Goal: Transaction & Acquisition: Purchase product/service

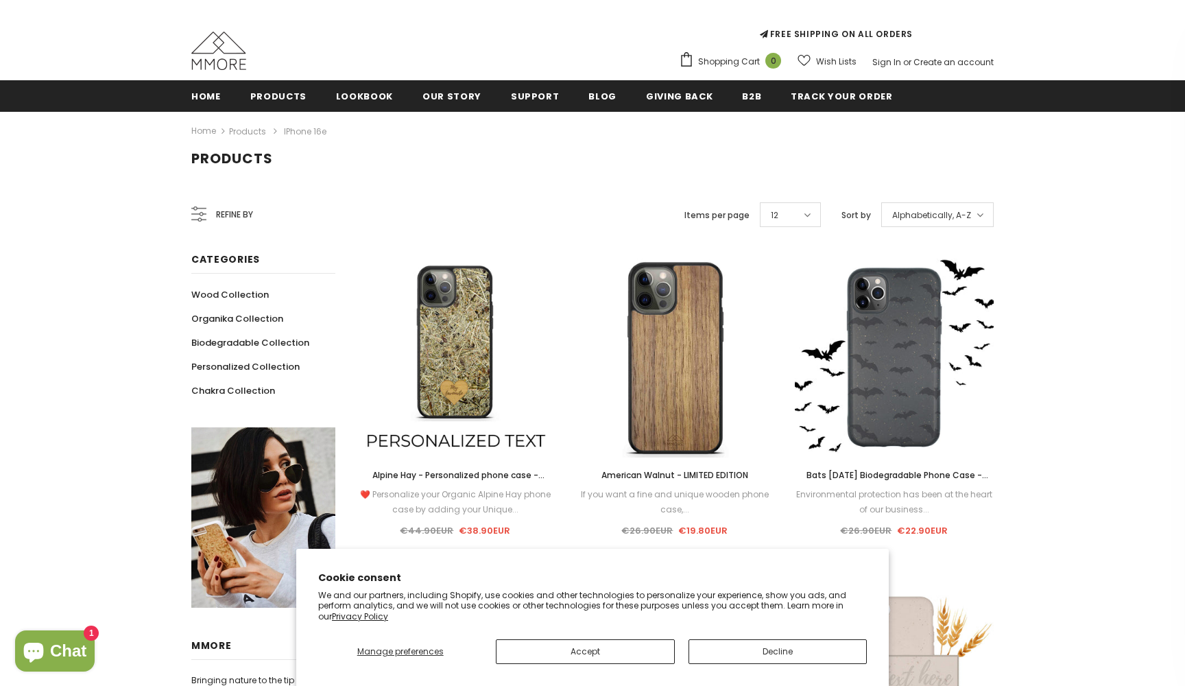
scroll to position [132, 0]
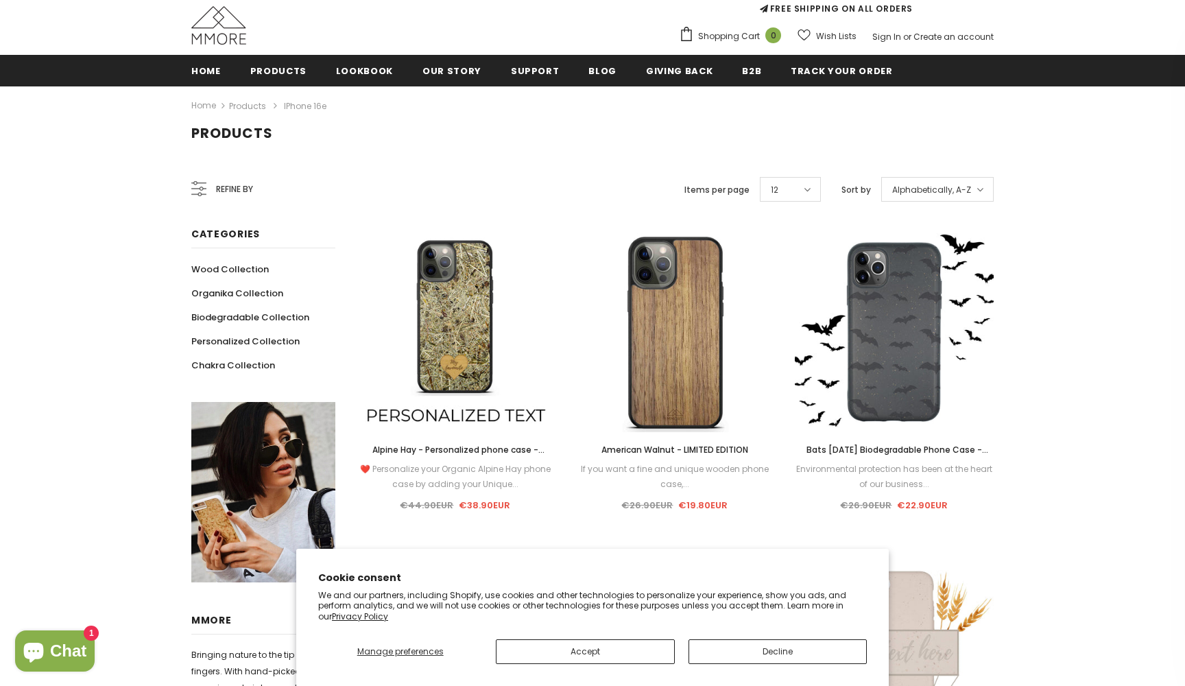
click at [605, 649] on button "Accept" at bounding box center [585, 651] width 178 height 25
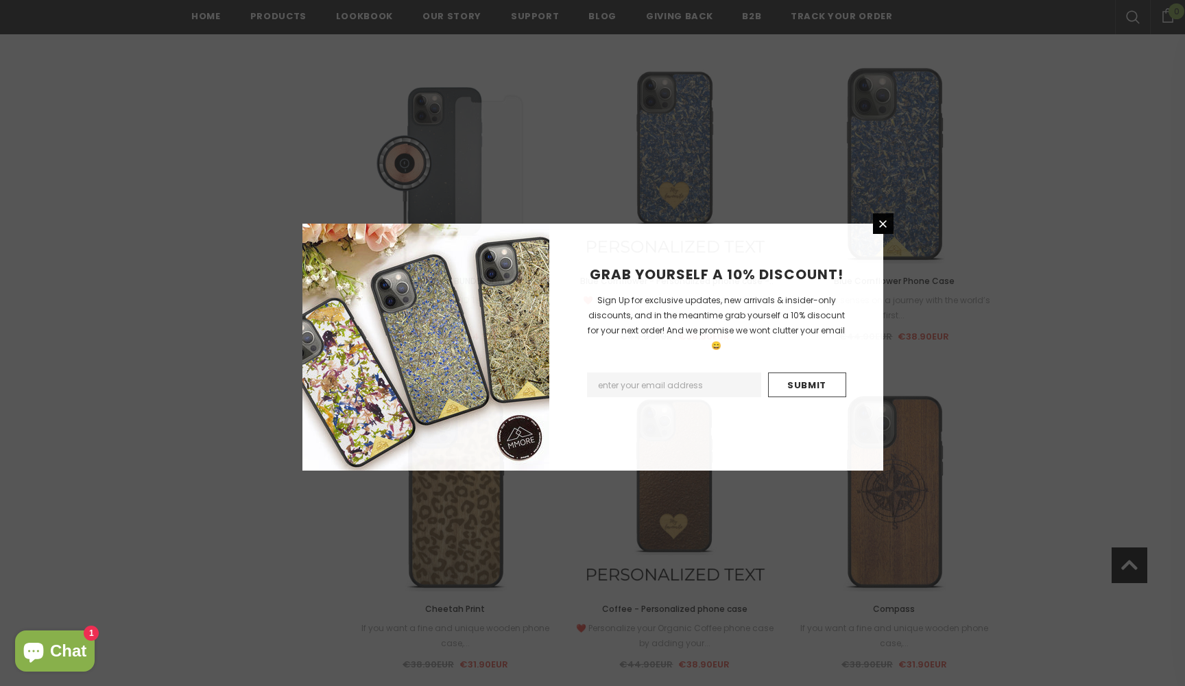
scroll to position [1300, 0]
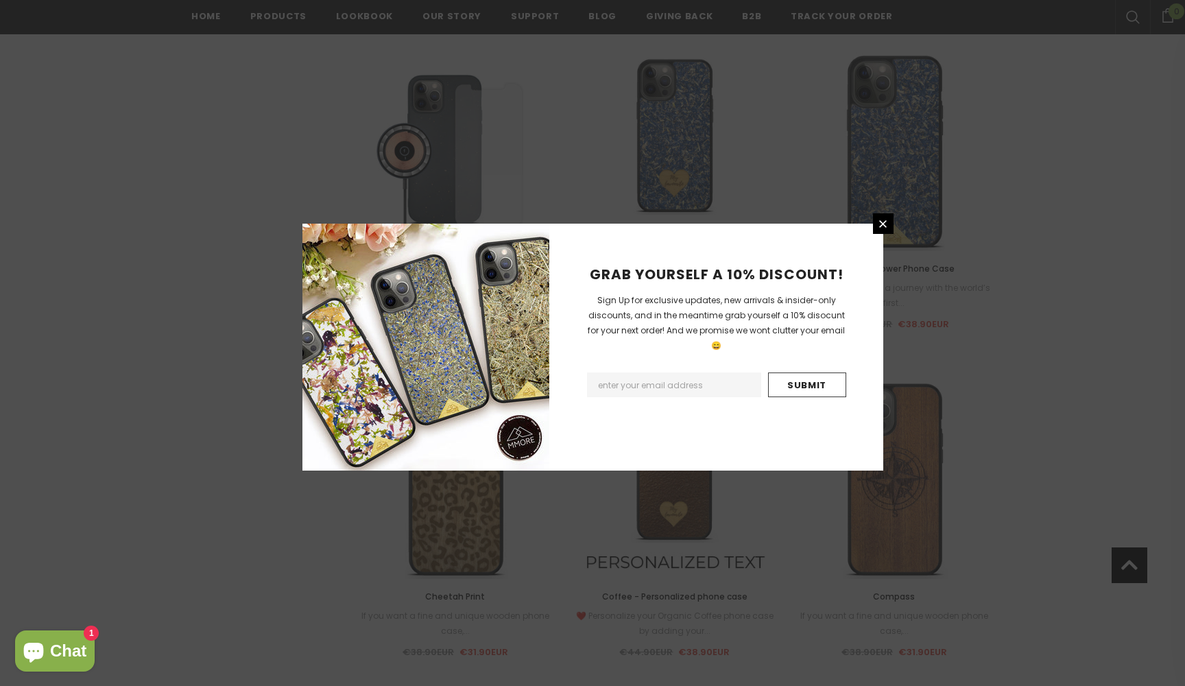
click at [610, 372] on input "Email Address" at bounding box center [674, 384] width 174 height 25
type input "MM"
click at [882, 224] on icon at bounding box center [883, 224] width 12 height 12
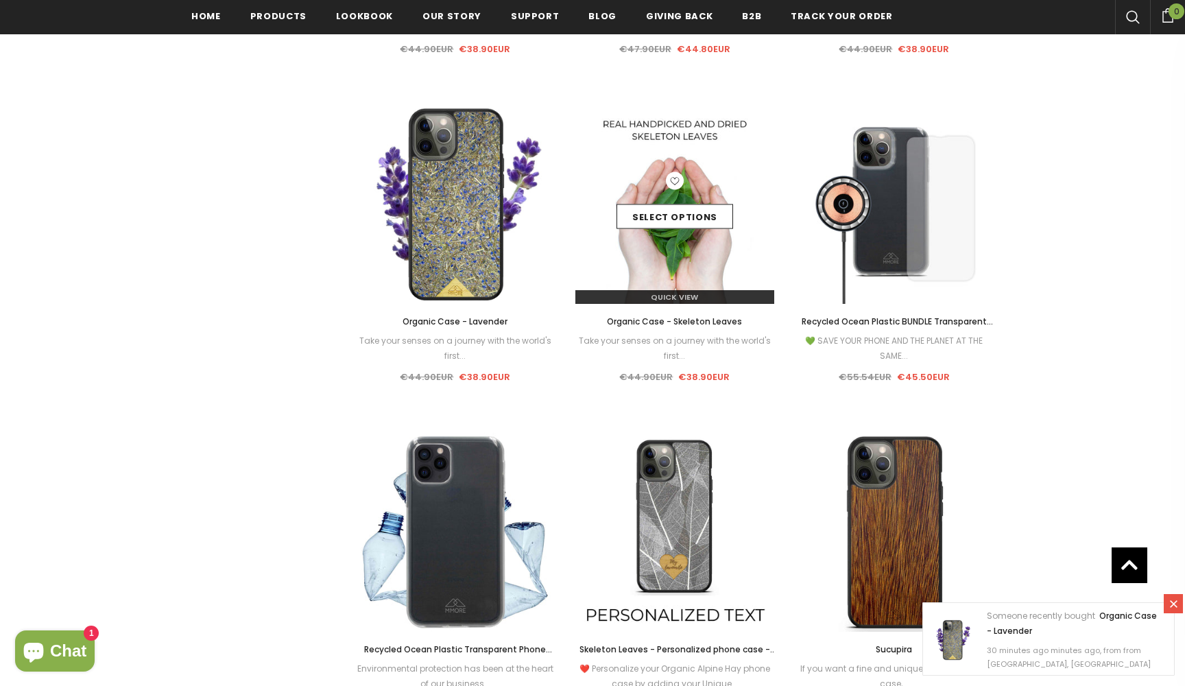
scroll to position [3878, 0]
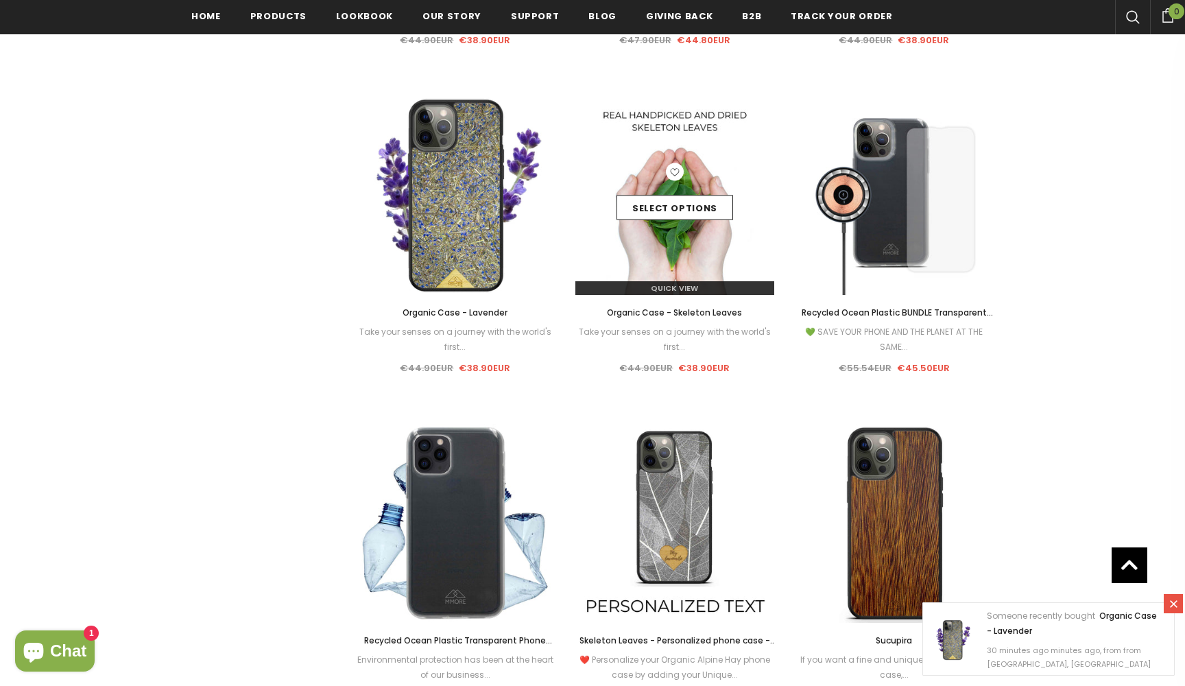
click at [678, 241] on img at bounding box center [674, 195] width 199 height 199
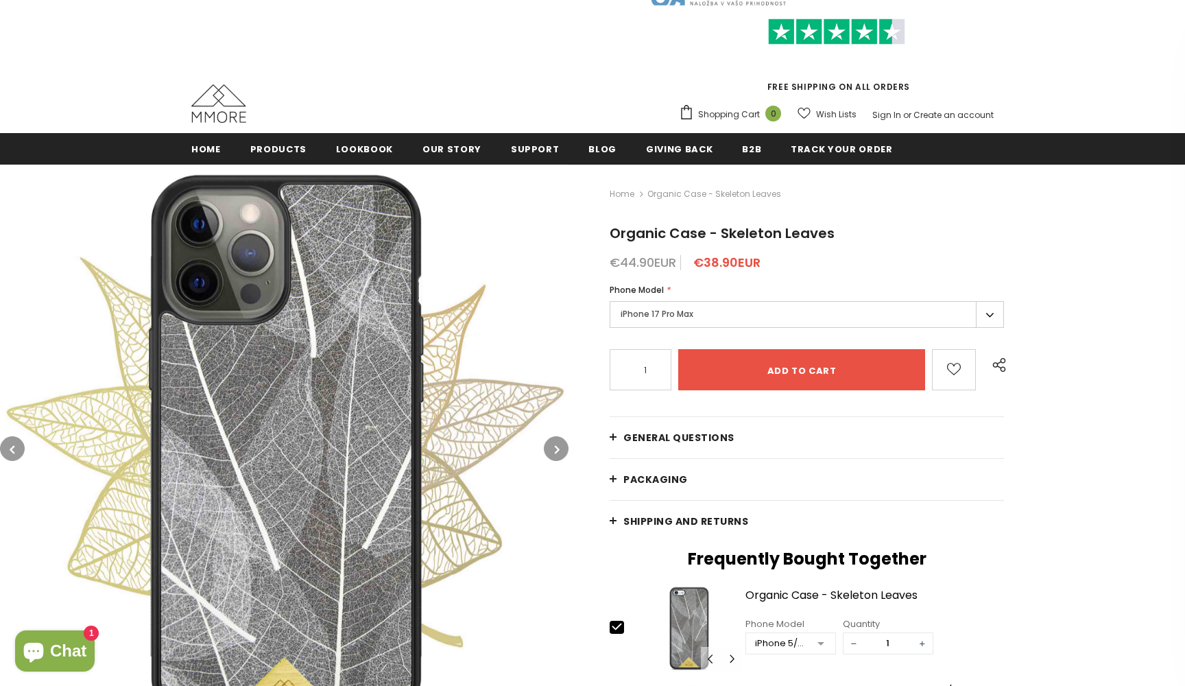
scroll to position [54, 0]
click at [997, 313] on label "iPhone 17 Pro Max" at bounding box center [807, 314] width 394 height 27
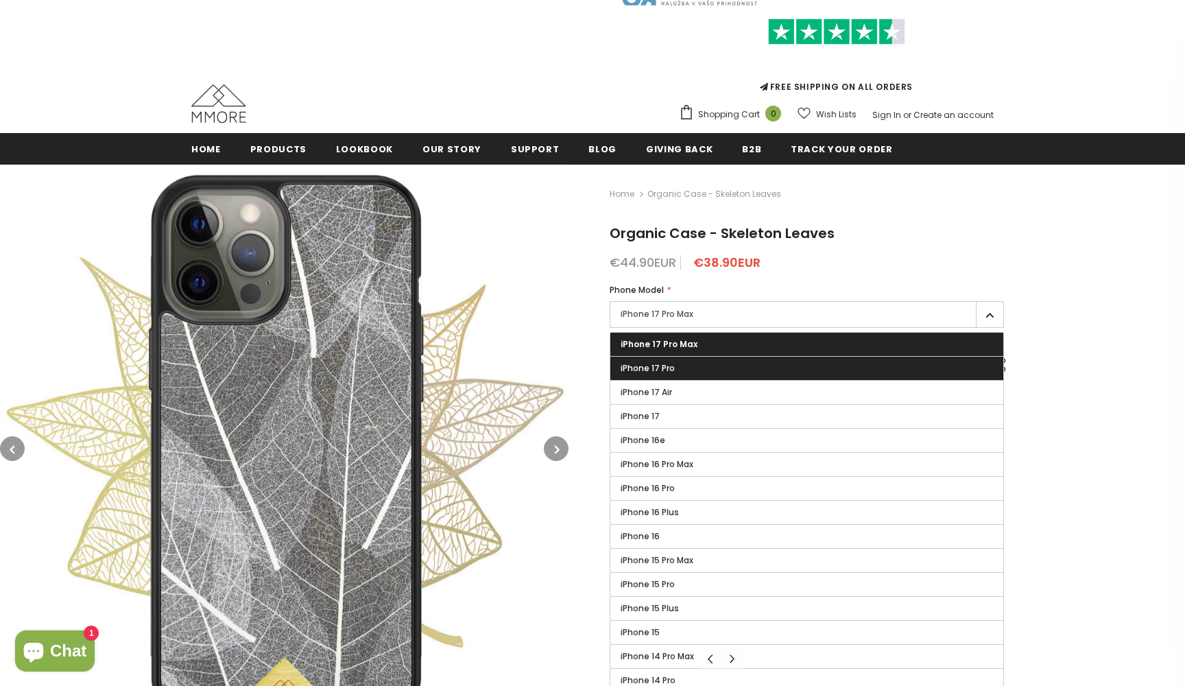
click at [928, 374] on label "iPhone 17 Pro" at bounding box center [806, 368] width 393 height 23
click at [0, 0] on input "iPhone 17 Pro" at bounding box center [0, 0] width 0 height 0
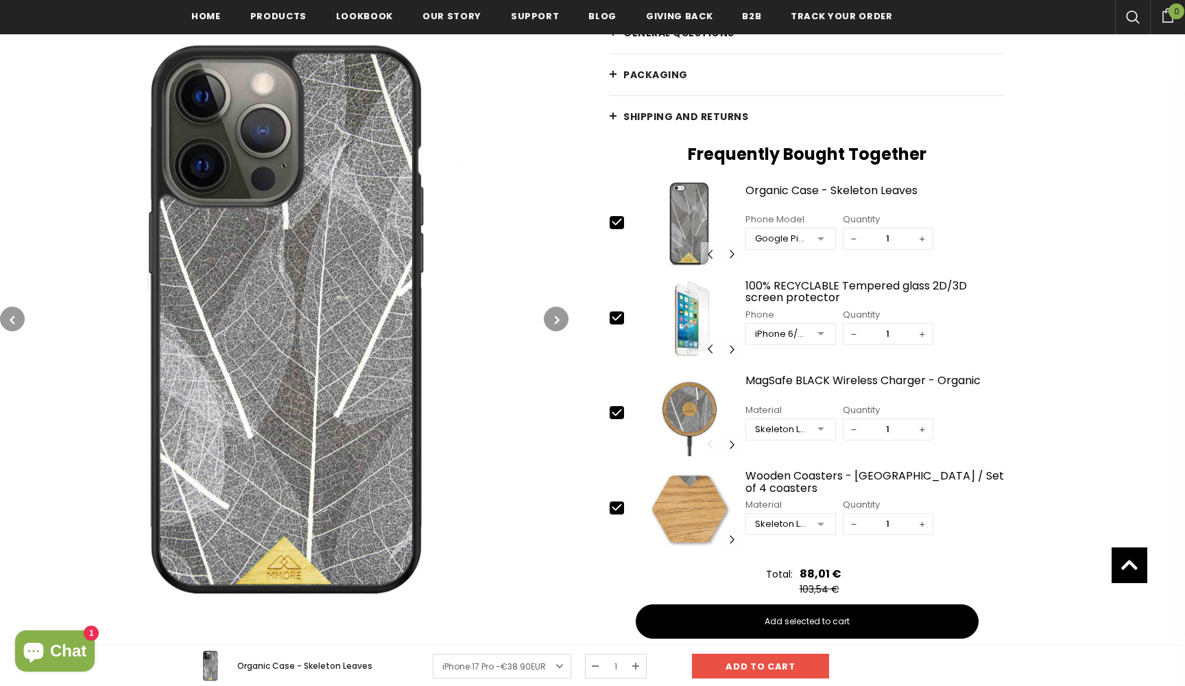
scroll to position [459, 0]
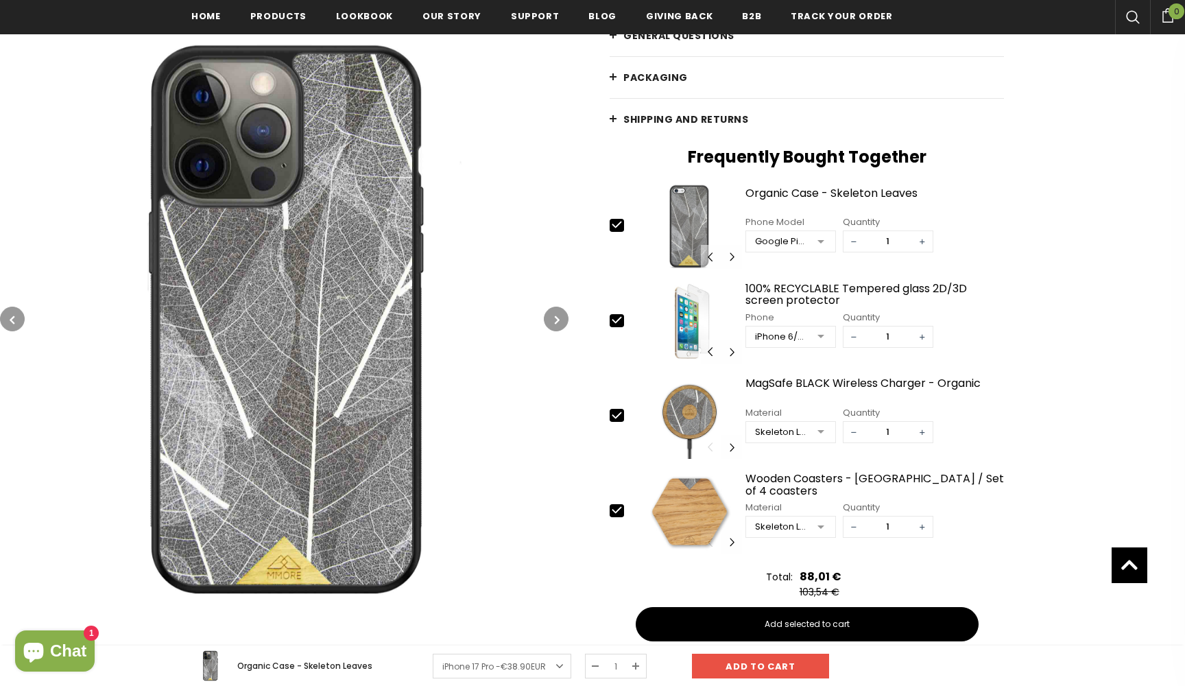
click at [611, 225] on icon at bounding box center [617, 224] width 14 height 14
type input "0"
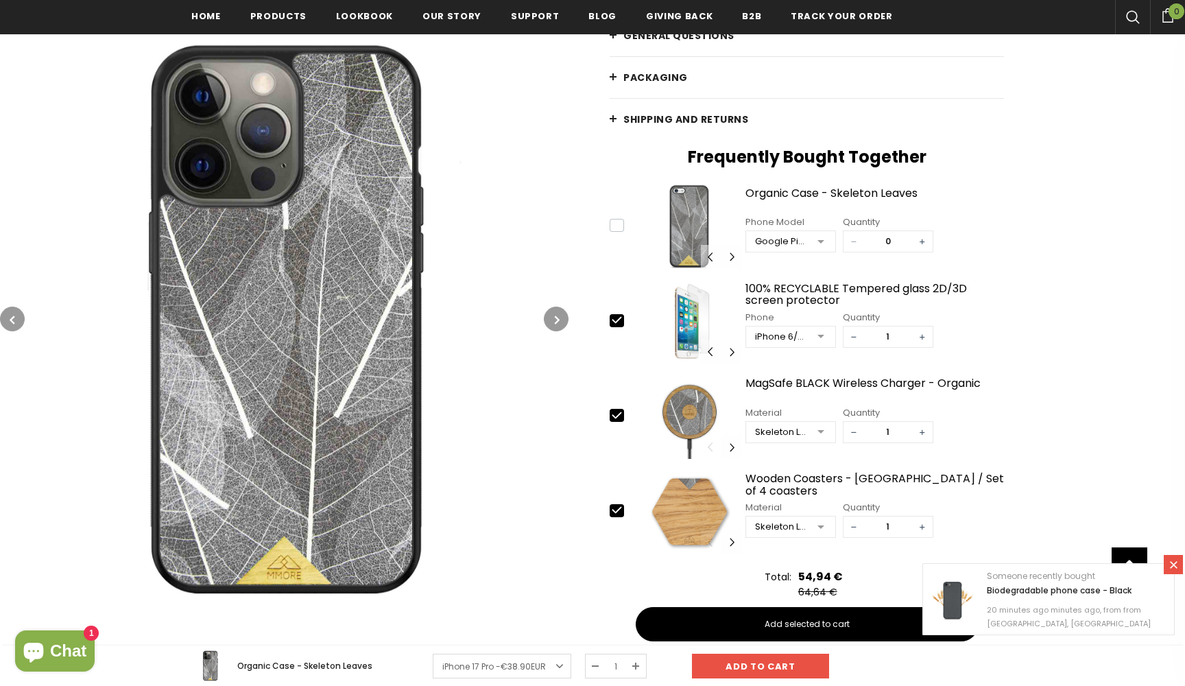
click at [617, 322] on icon at bounding box center [616, 320] width 9 height 6
type input "0"
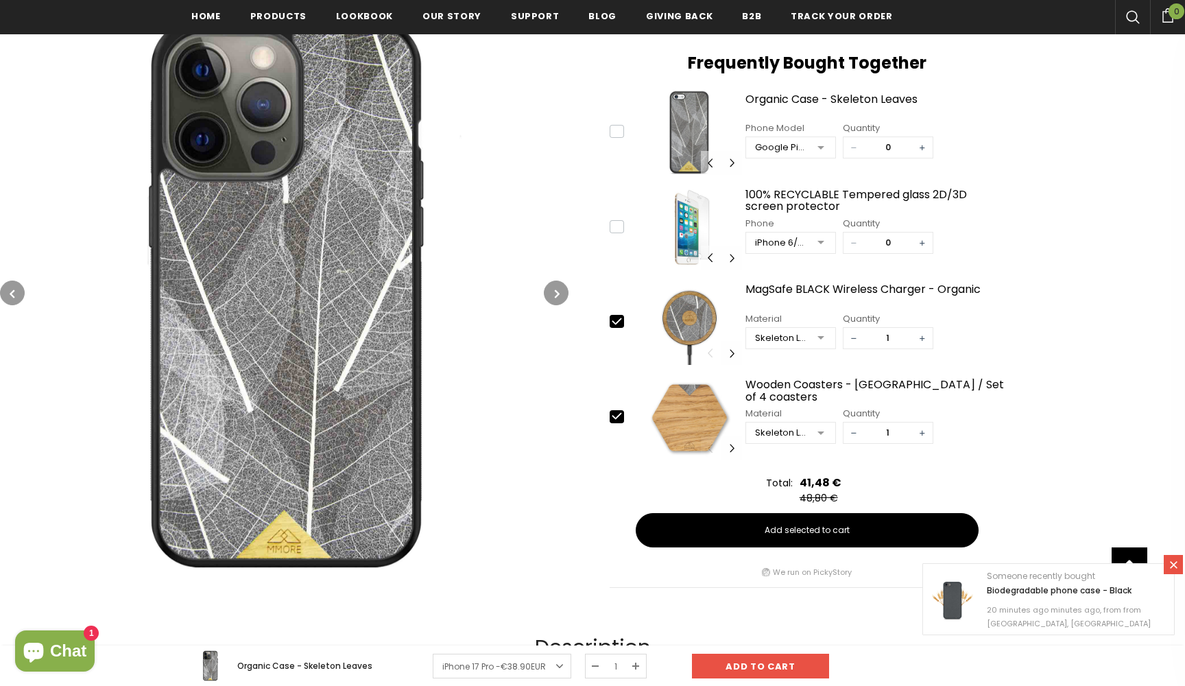
scroll to position [566, 0]
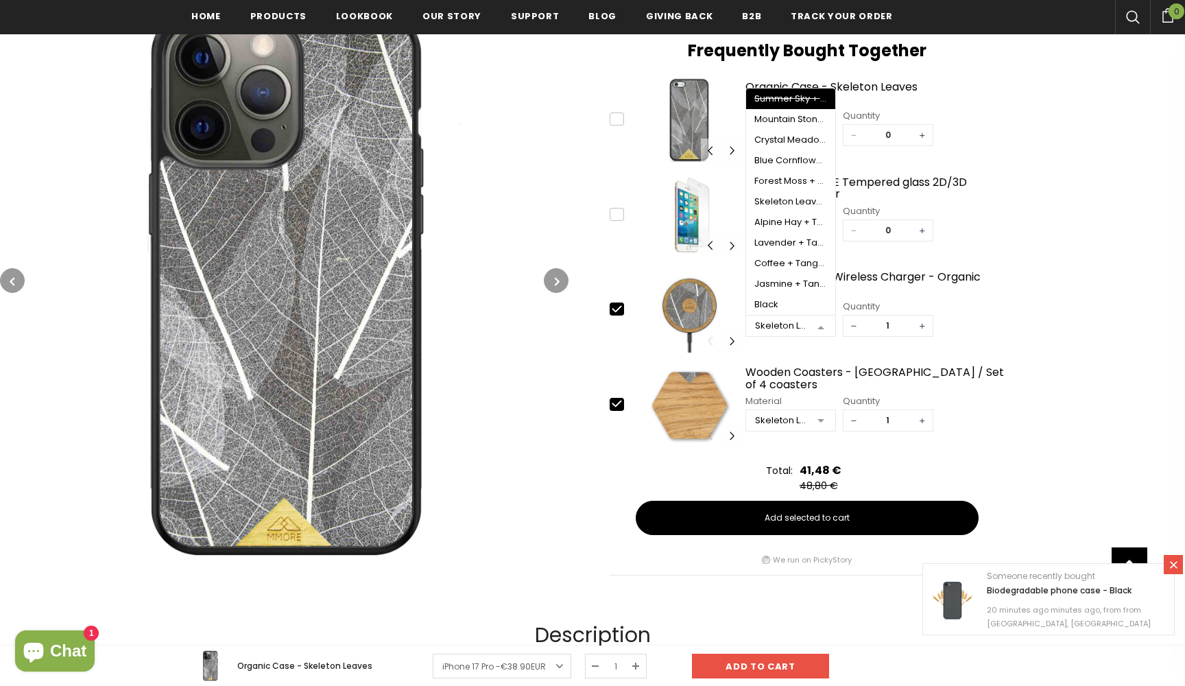
click at [822, 322] on div at bounding box center [820, 326] width 27 height 21
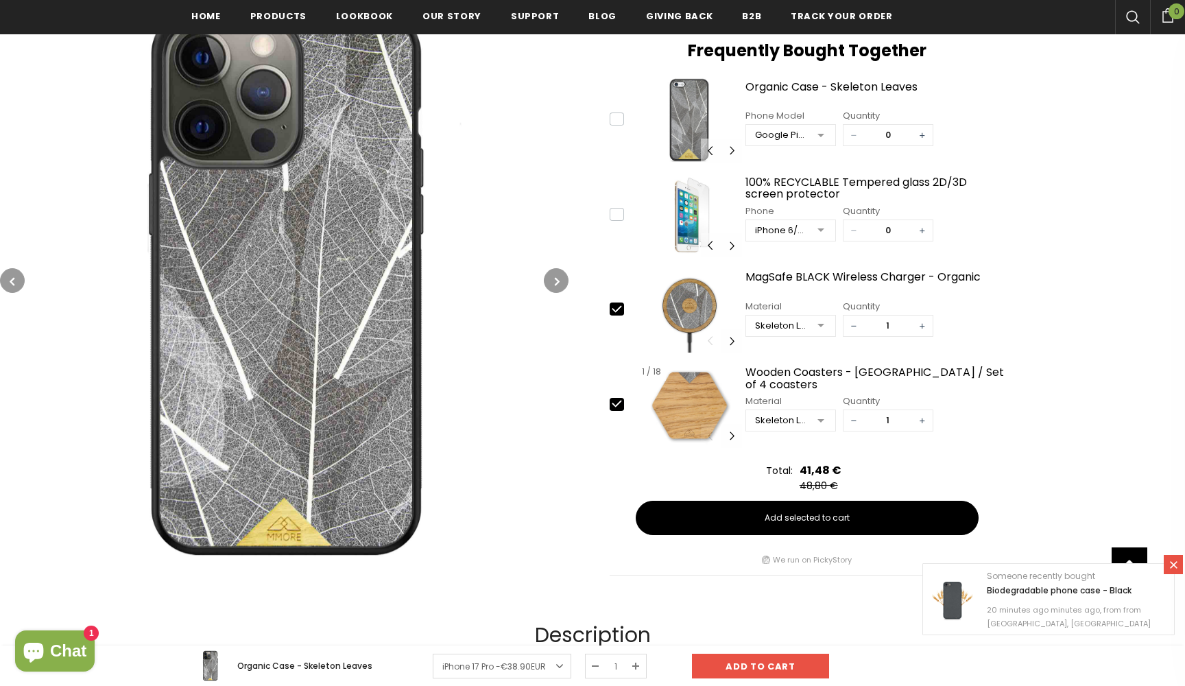
click at [690, 378] on img at bounding box center [689, 405] width 104 height 85
click at [731, 435] on button "Carousel Navigation" at bounding box center [731, 436] width 21 height 24
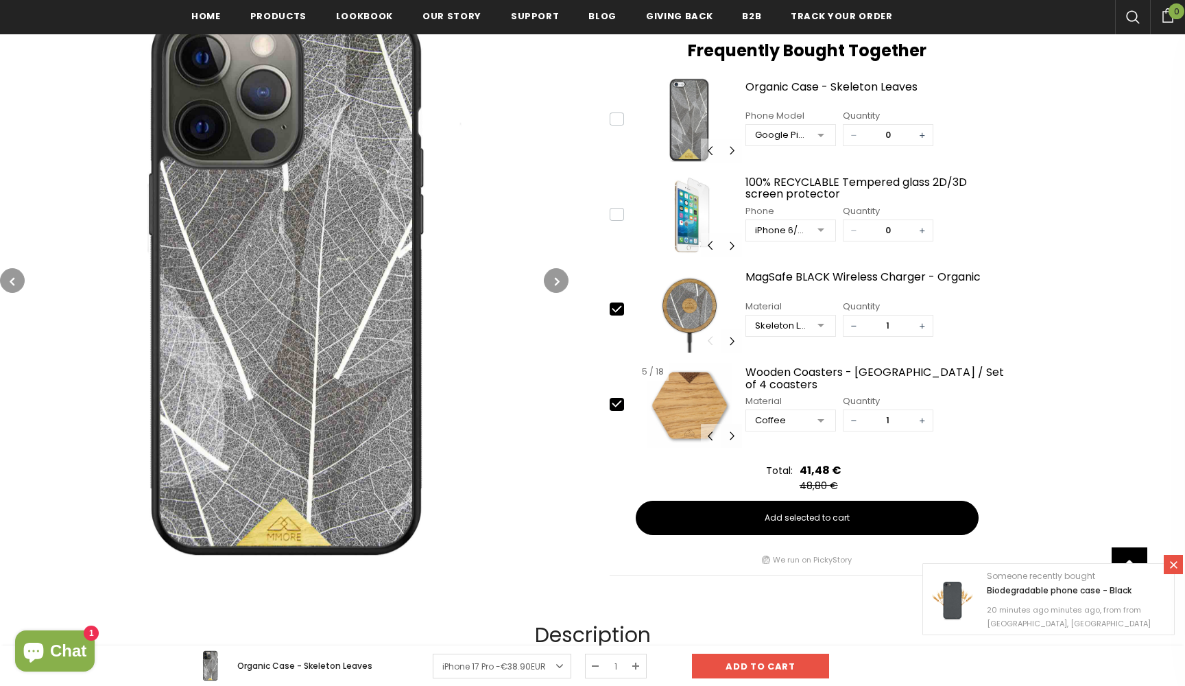
click at [731, 435] on button "Carousel Navigation" at bounding box center [731, 436] width 21 height 24
click at [822, 422] on div at bounding box center [820, 421] width 27 height 21
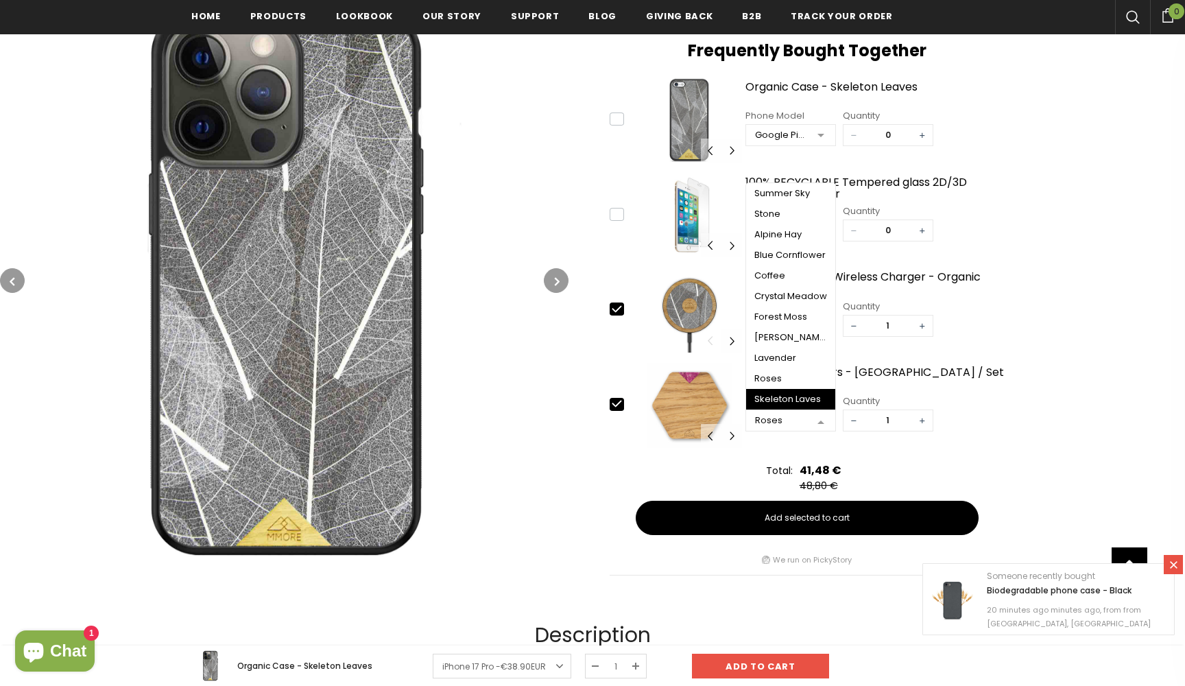
click at [784, 400] on div "Skeleton Laves" at bounding box center [790, 399] width 73 height 11
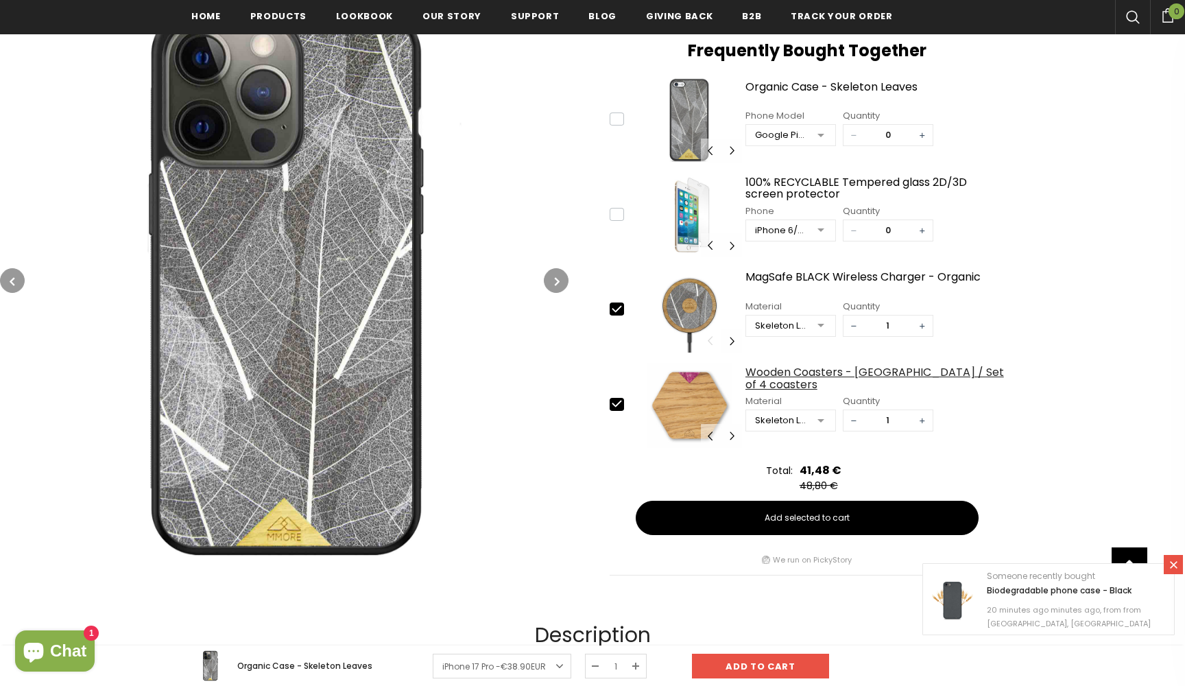
click at [996, 387] on div "Wooden Coasters - [GEOGRAPHIC_DATA] / Set of 4 coasters" at bounding box center [874, 378] width 258 height 24
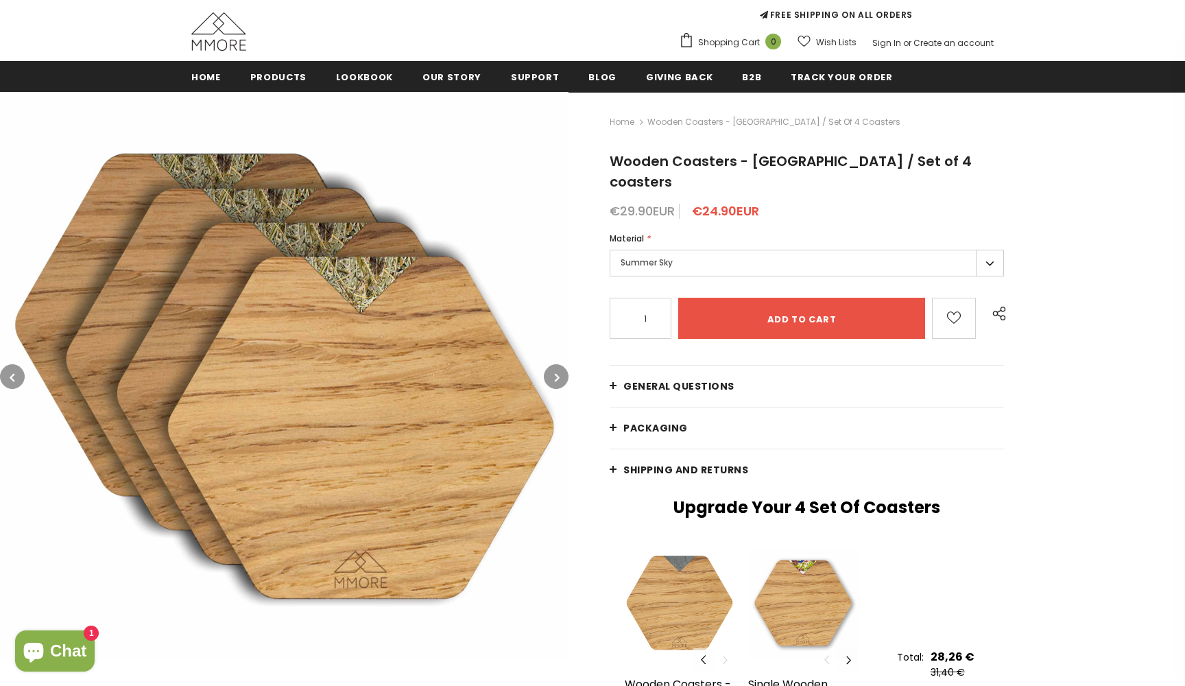
scroll to position [154, 0]
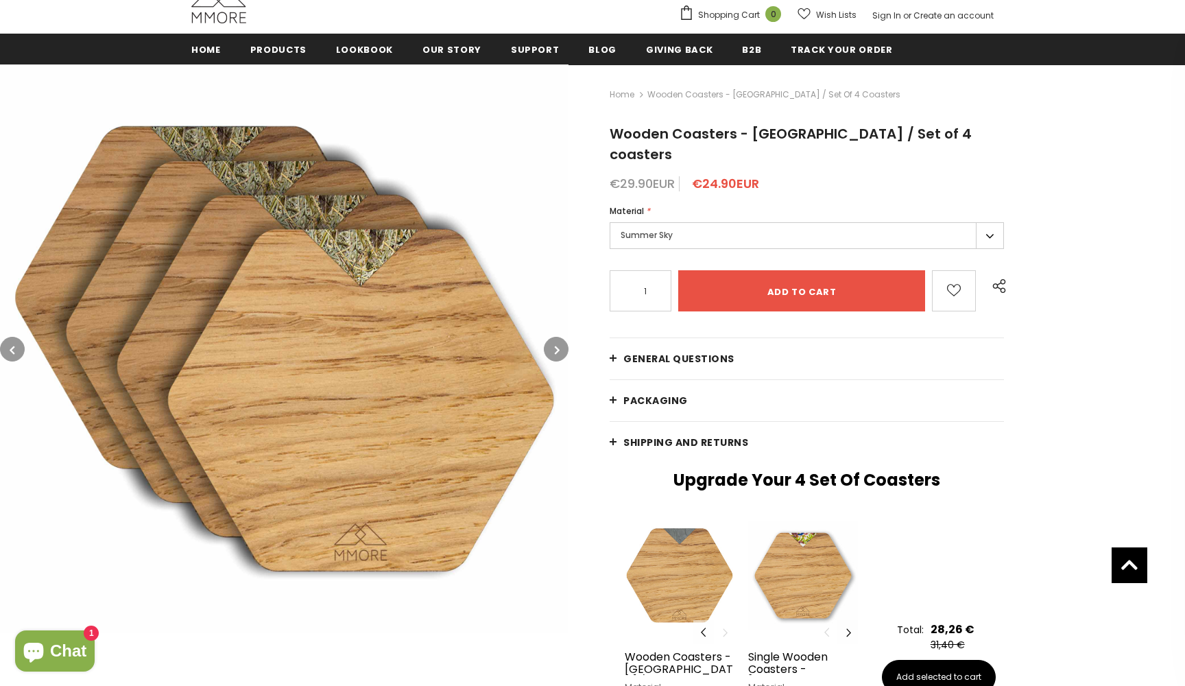
click at [988, 222] on label "Summer Sky" at bounding box center [807, 235] width 394 height 27
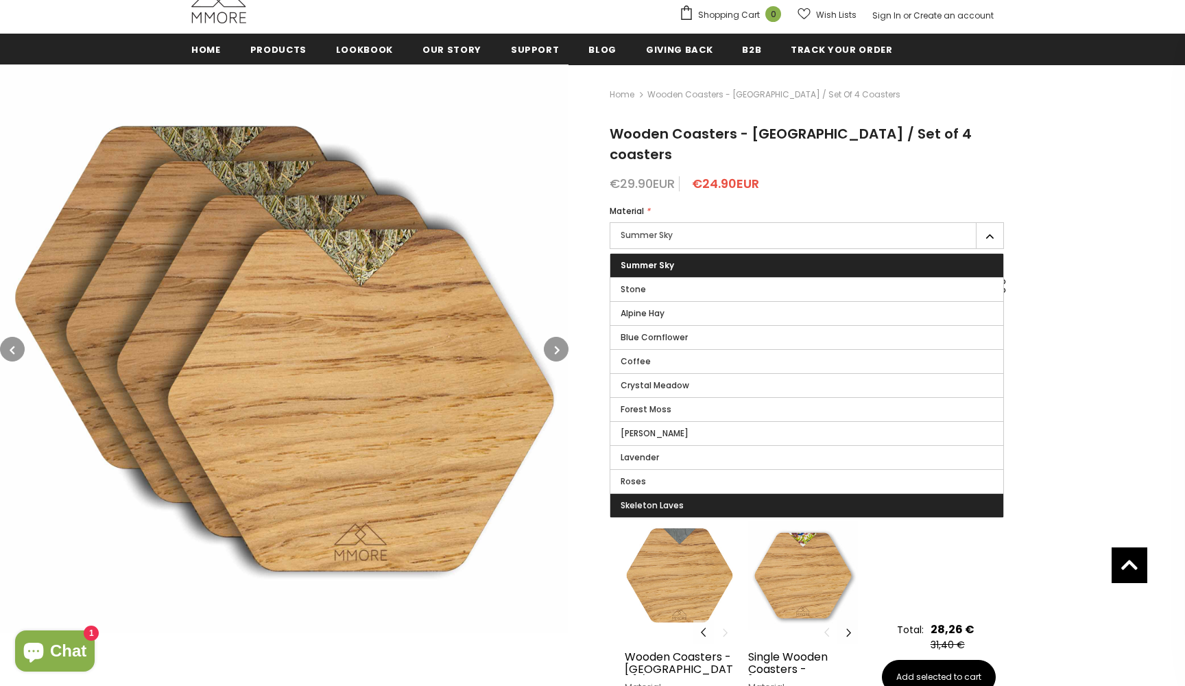
click at [673, 499] on span "Skeleton Laves" at bounding box center [651, 505] width 63 height 12
click at [0, 0] on input "Skeleton Laves" at bounding box center [0, 0] width 0 height 0
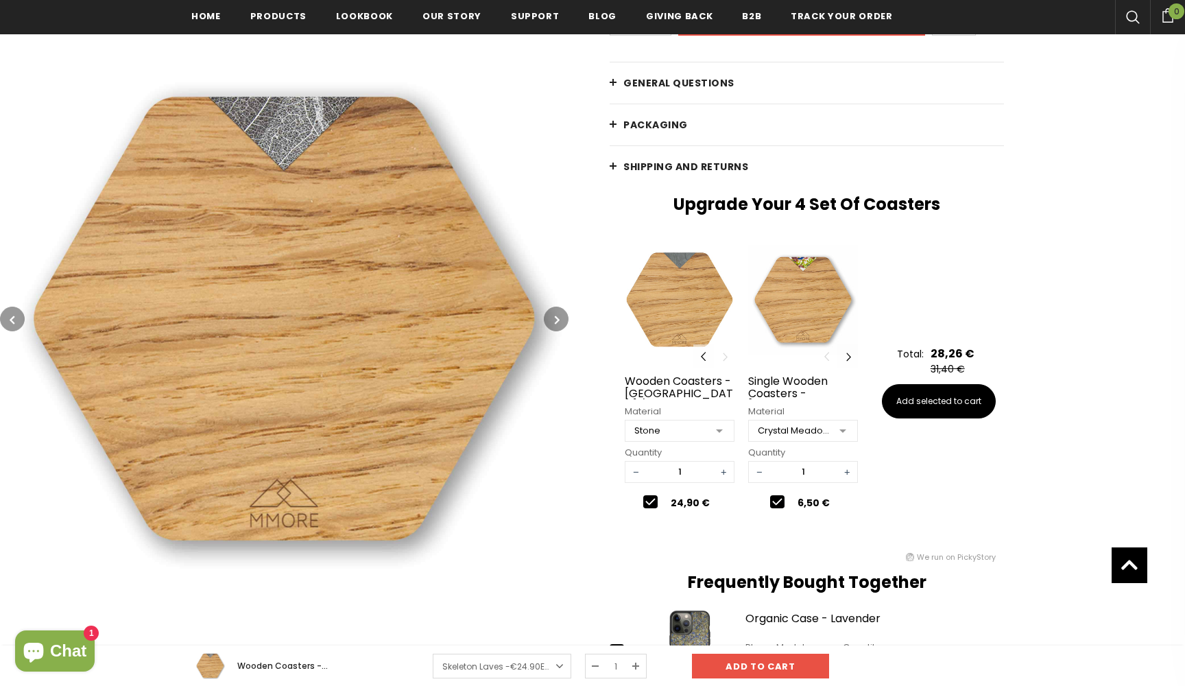
scroll to position [434, 0]
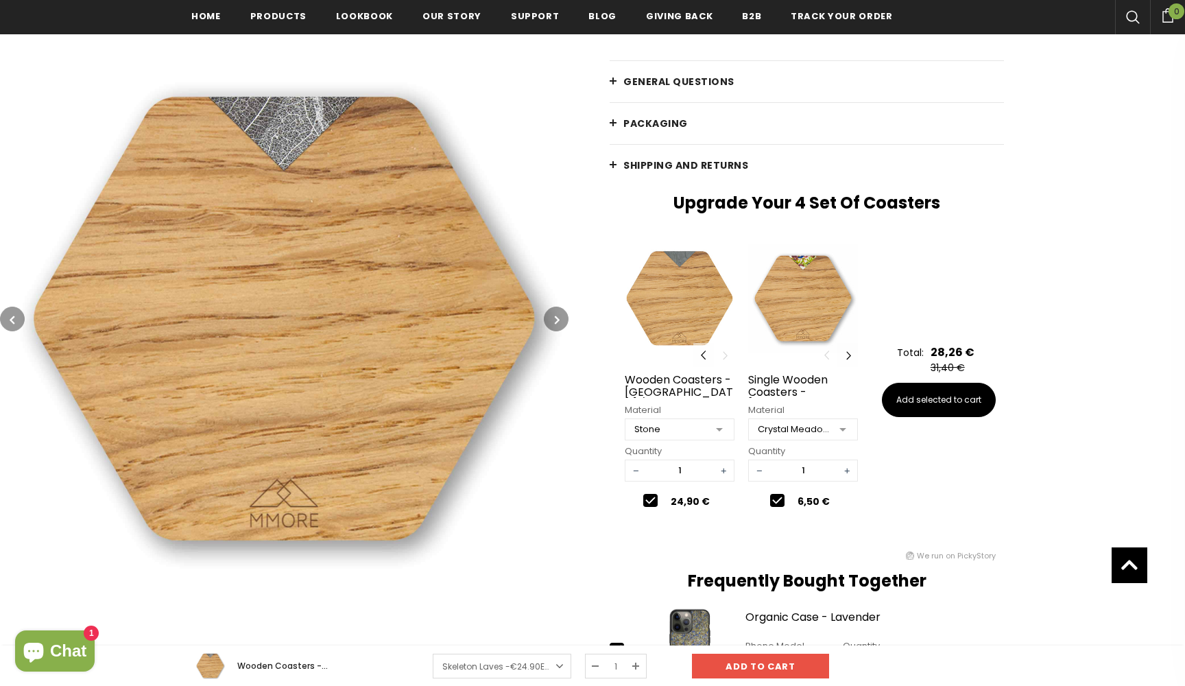
click at [784, 494] on div "6,50 €" at bounding box center [803, 501] width 110 height 15
type input "0"
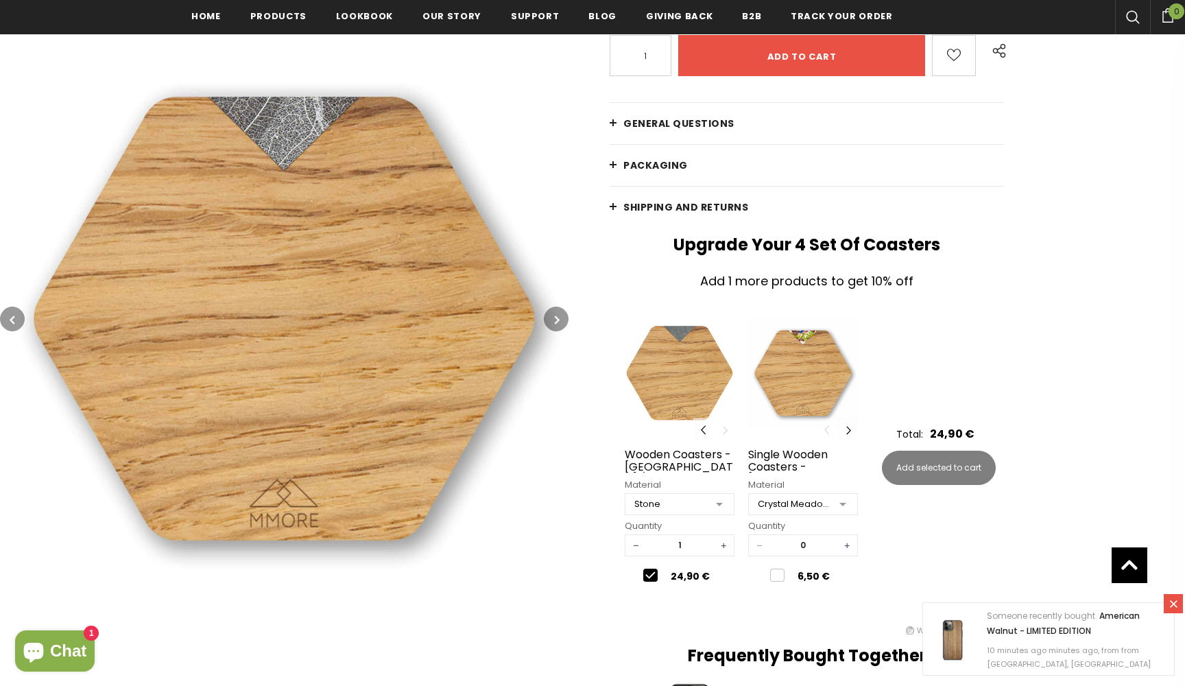
scroll to position [376, 0]
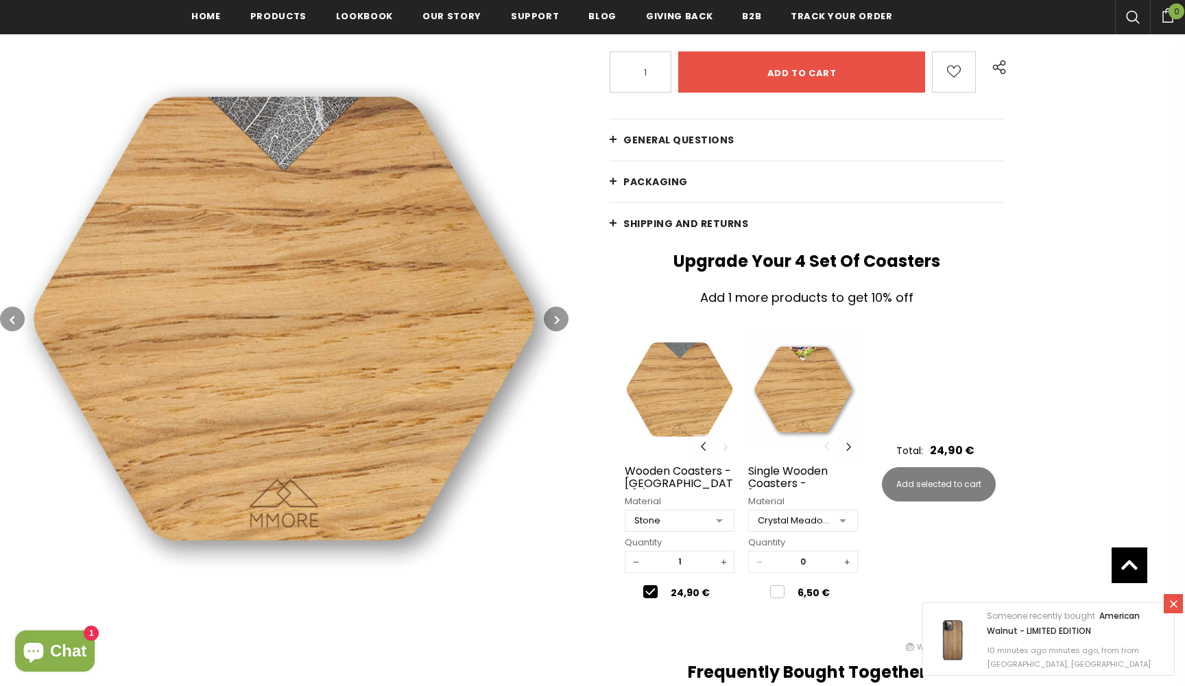
click at [556, 320] on icon "button" at bounding box center [557, 320] width 5 height 14
click at [9, 311] on button "button" at bounding box center [12, 318] width 25 height 25
click at [16, 316] on button "button" at bounding box center [12, 318] width 25 height 25
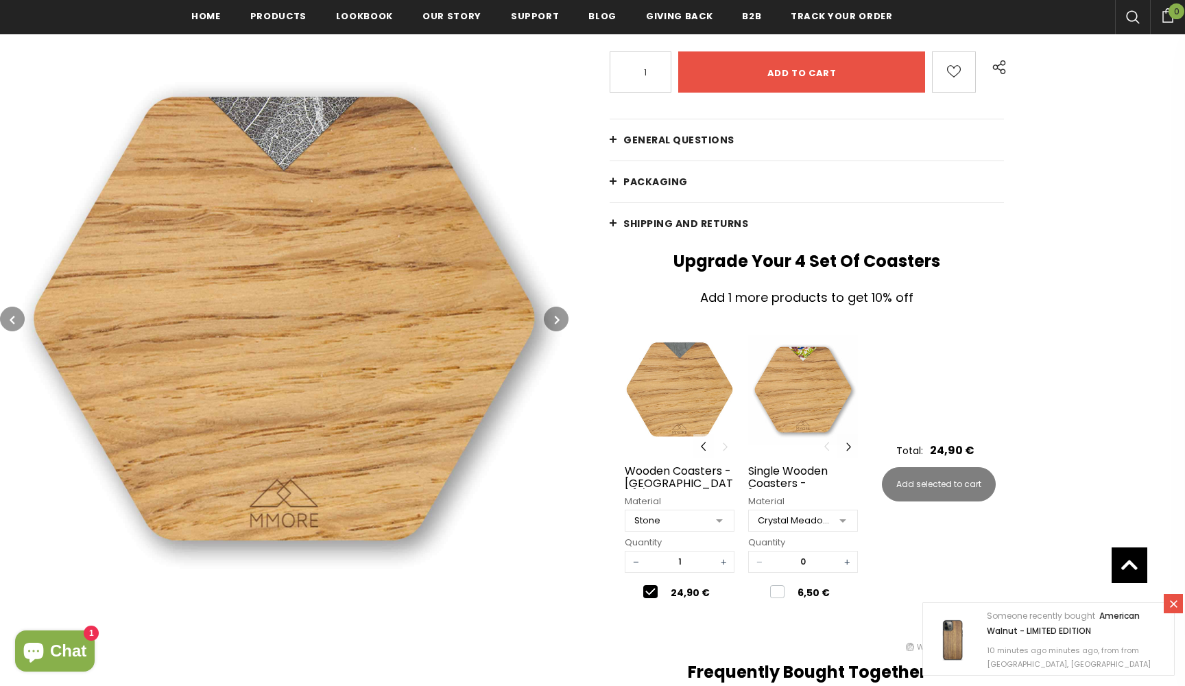
click at [721, 511] on div at bounding box center [718, 521] width 27 height 21
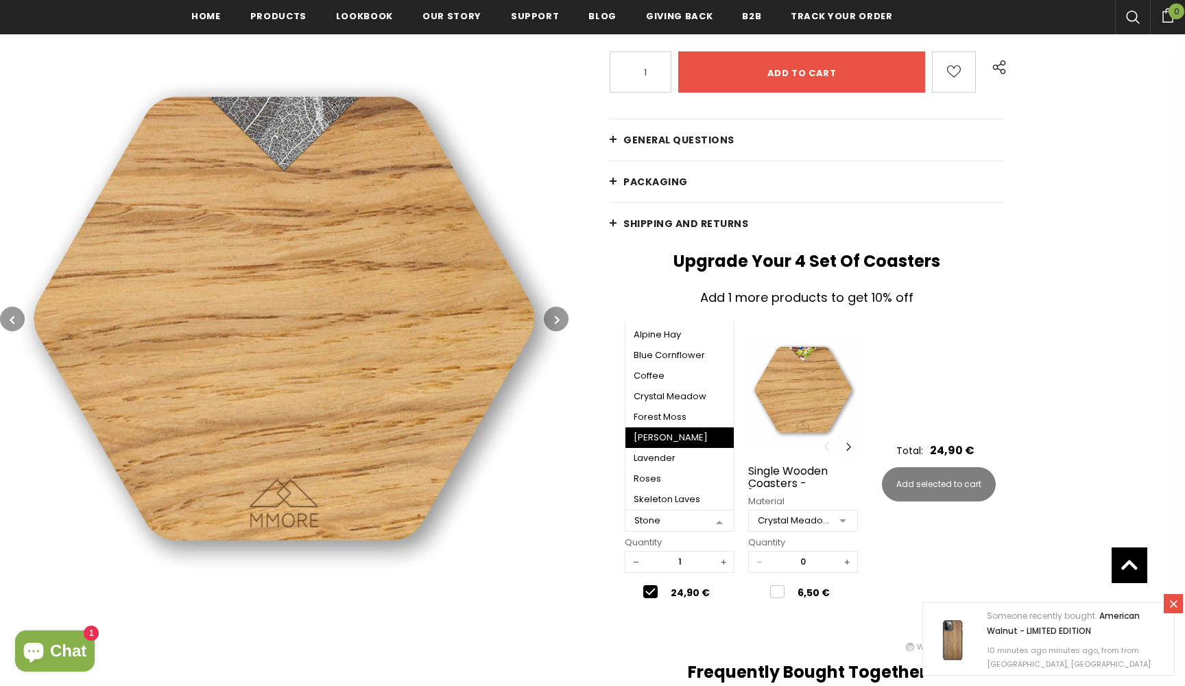
scroll to position [37, 0]
click at [679, 494] on div "Skeleton Laves" at bounding box center [679, 499] width 92 height 11
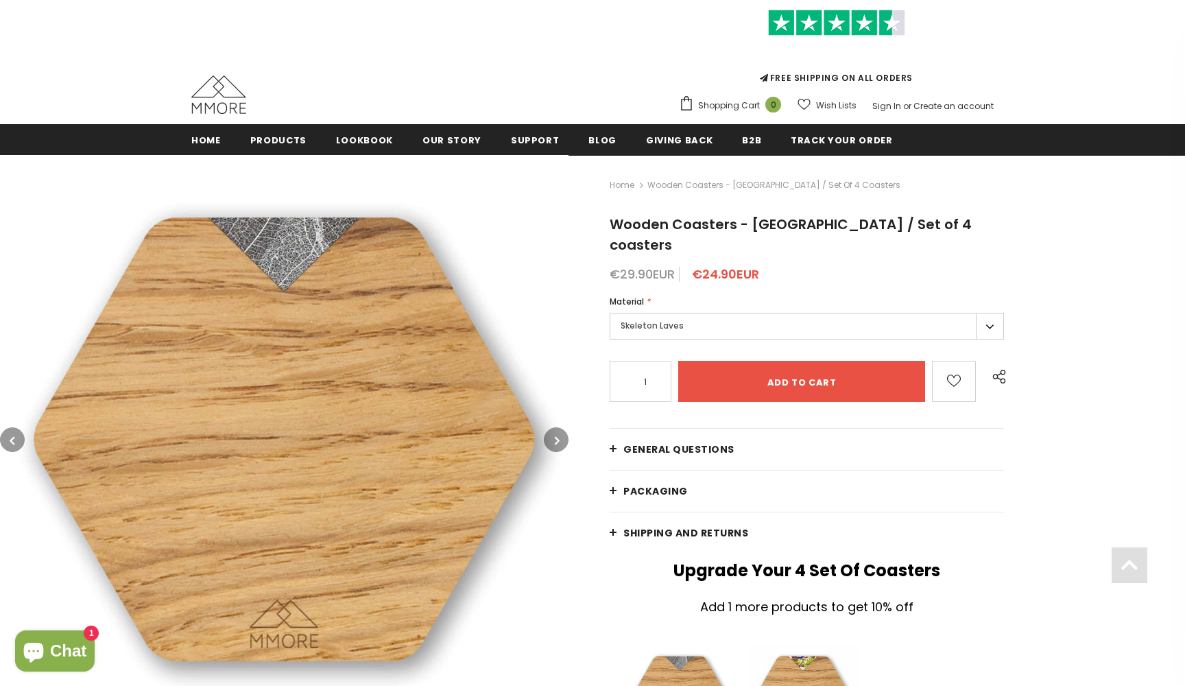
scroll to position [60, 0]
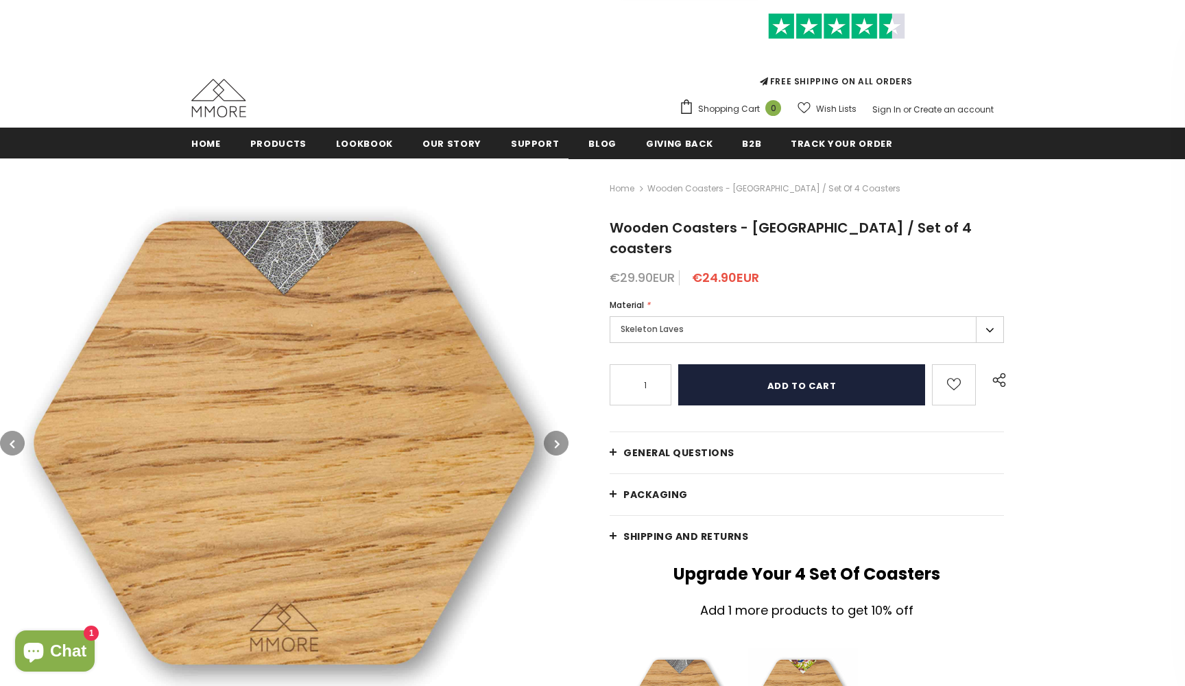
click at [813, 367] on input "Add to cart" at bounding box center [801, 384] width 247 height 41
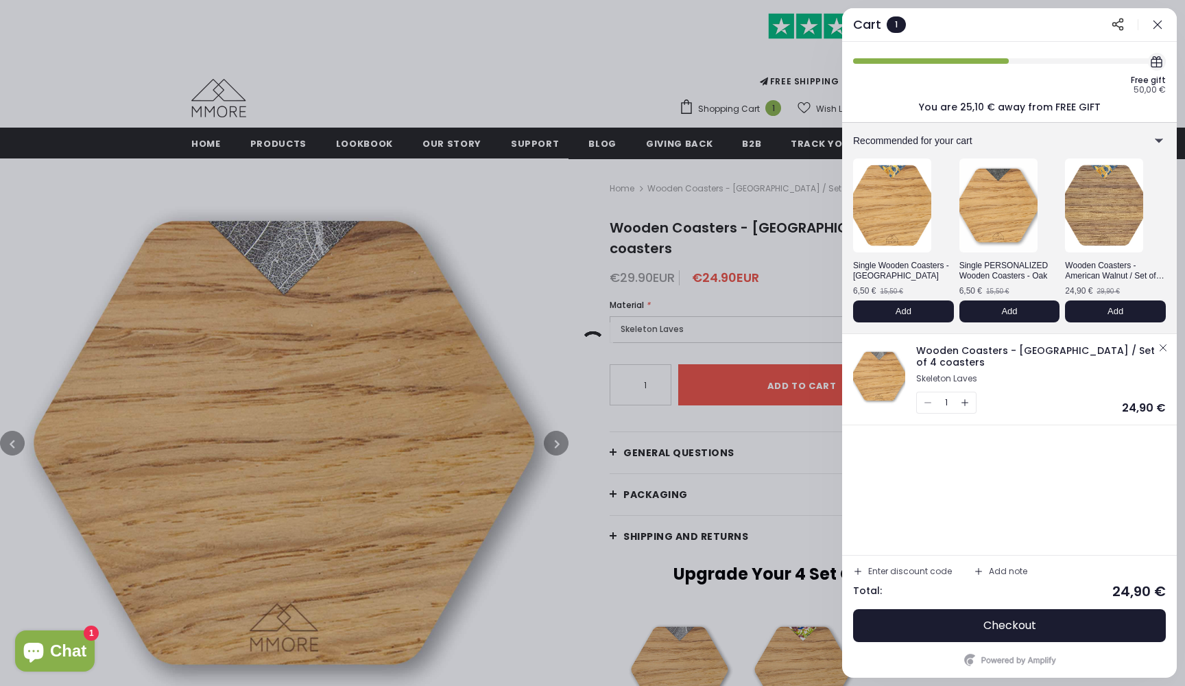
click at [278, 138] on div at bounding box center [592, 343] width 1185 height 686
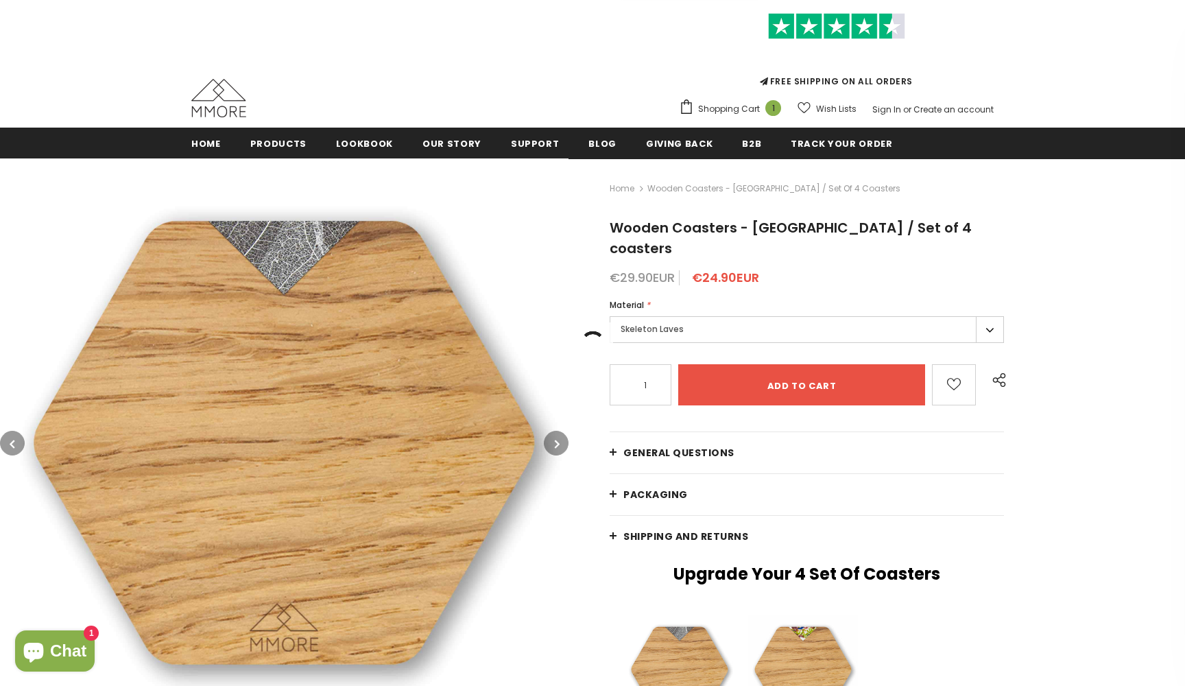
click at [278, 138] on span "Products" at bounding box center [278, 143] width 56 height 13
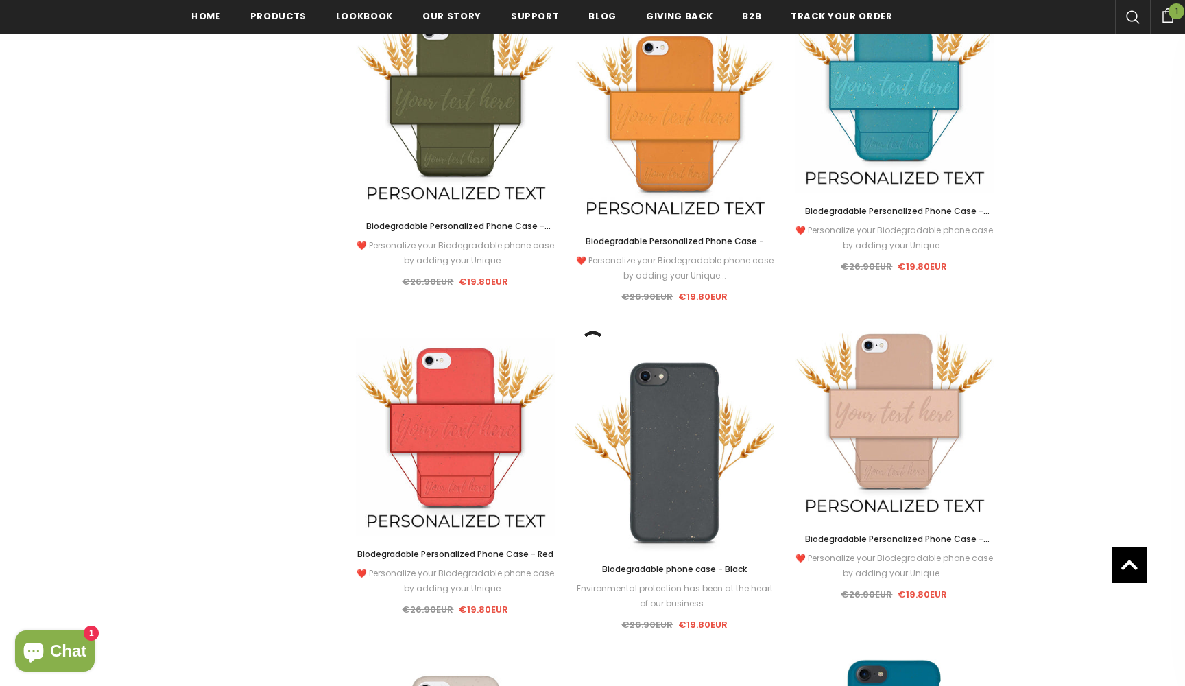
scroll to position [1918, 0]
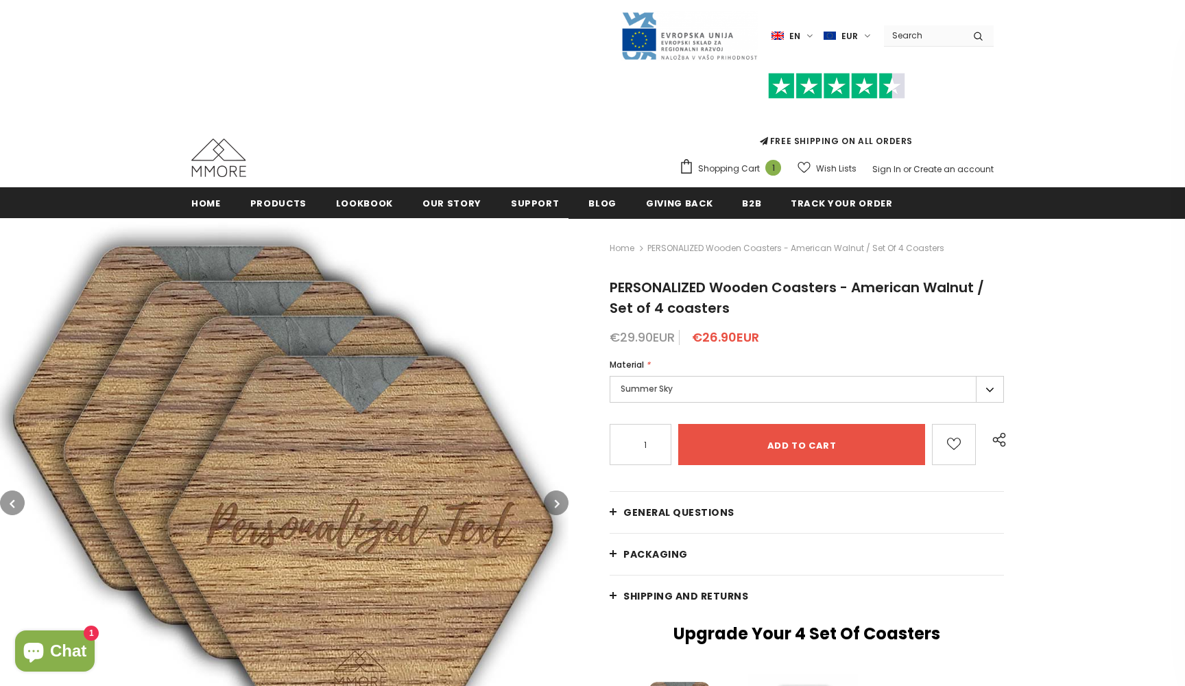
click at [991, 388] on label "Summer Sky" at bounding box center [807, 389] width 394 height 27
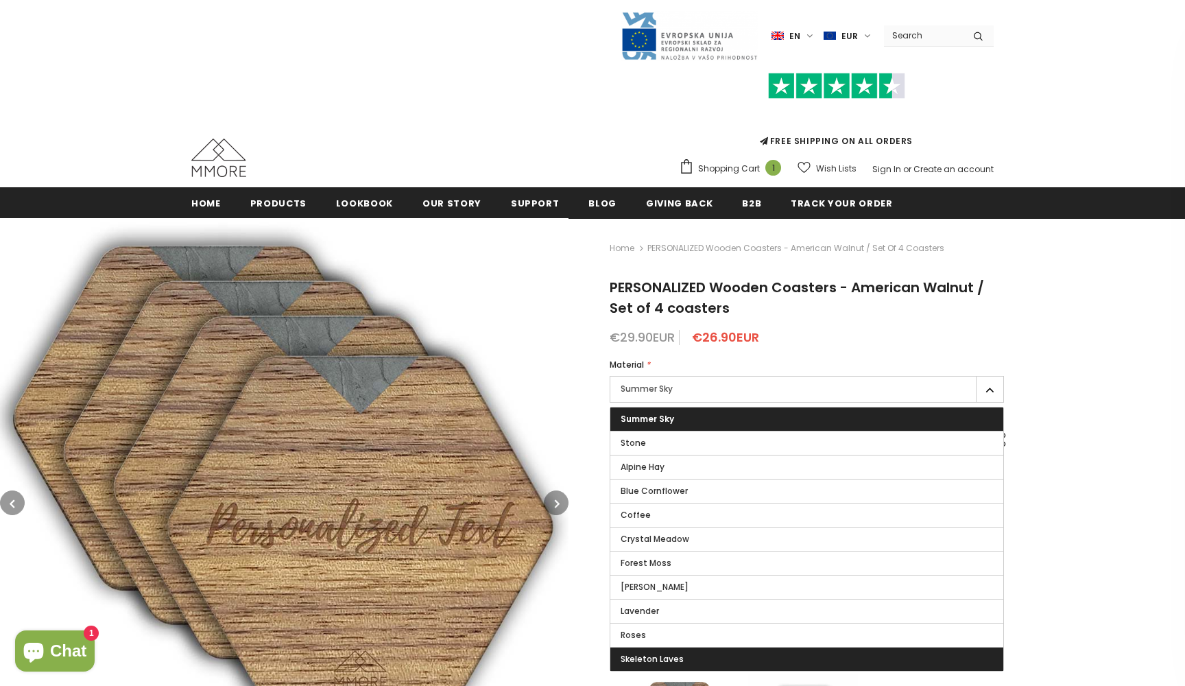
click at [822, 655] on label "Skeleton Laves" at bounding box center [806, 658] width 393 height 23
click at [0, 0] on input "Skeleton Laves" at bounding box center [0, 0] width 0 height 0
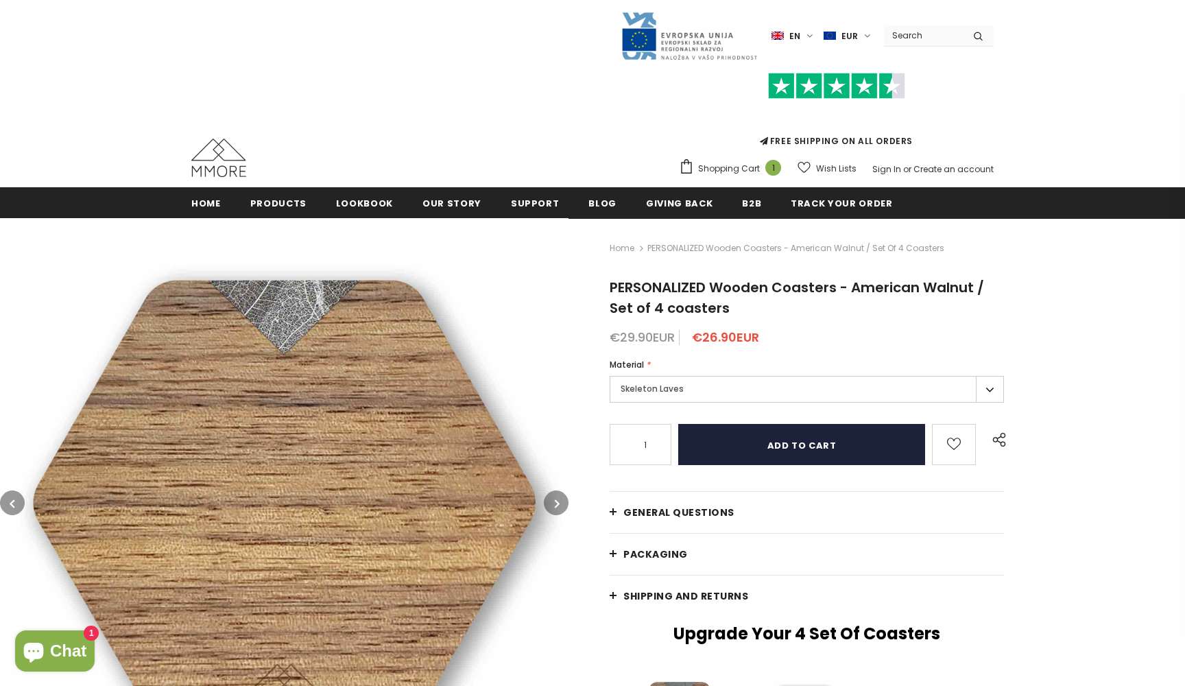
click at [801, 448] on input "Add to cart" at bounding box center [801, 444] width 247 height 41
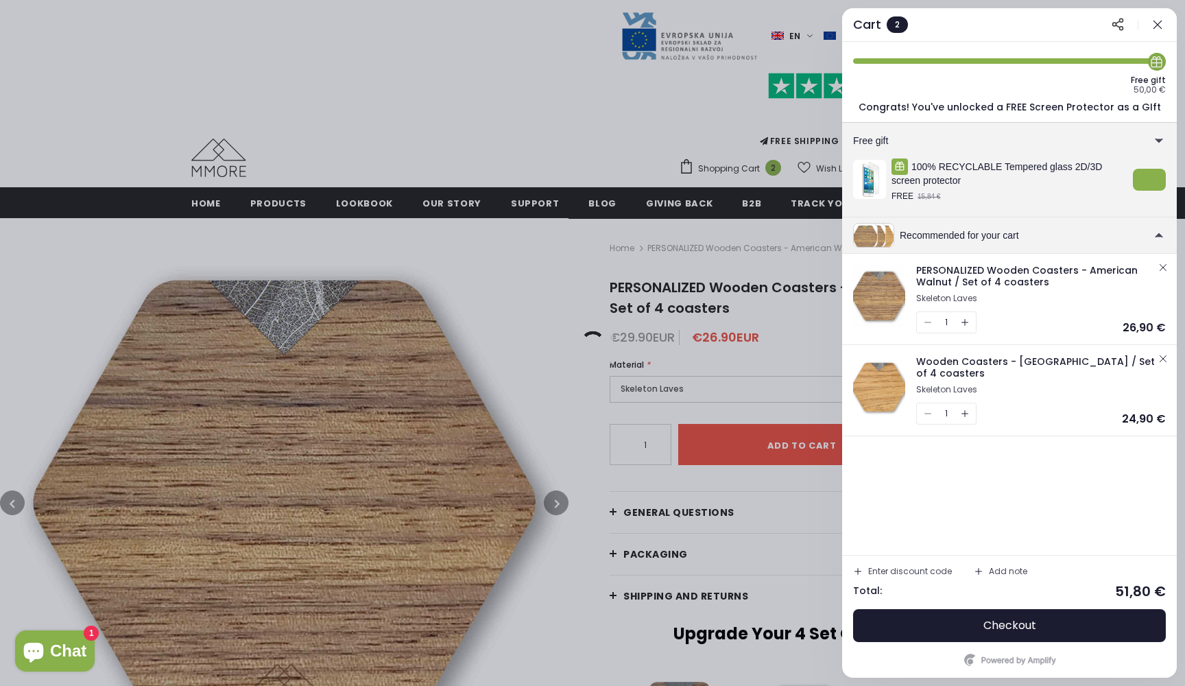
click at [1163, 21] on icon "button" at bounding box center [1157, 25] width 14 height 14
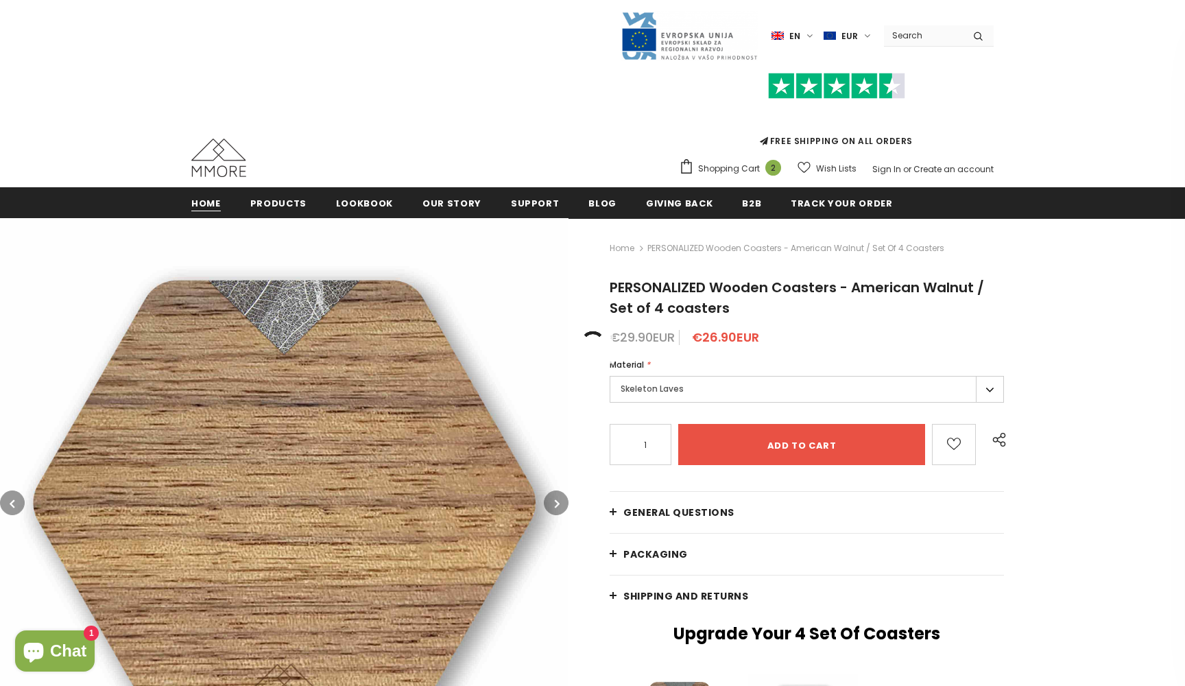
click at [210, 204] on span "Home" at bounding box center [205, 203] width 29 height 13
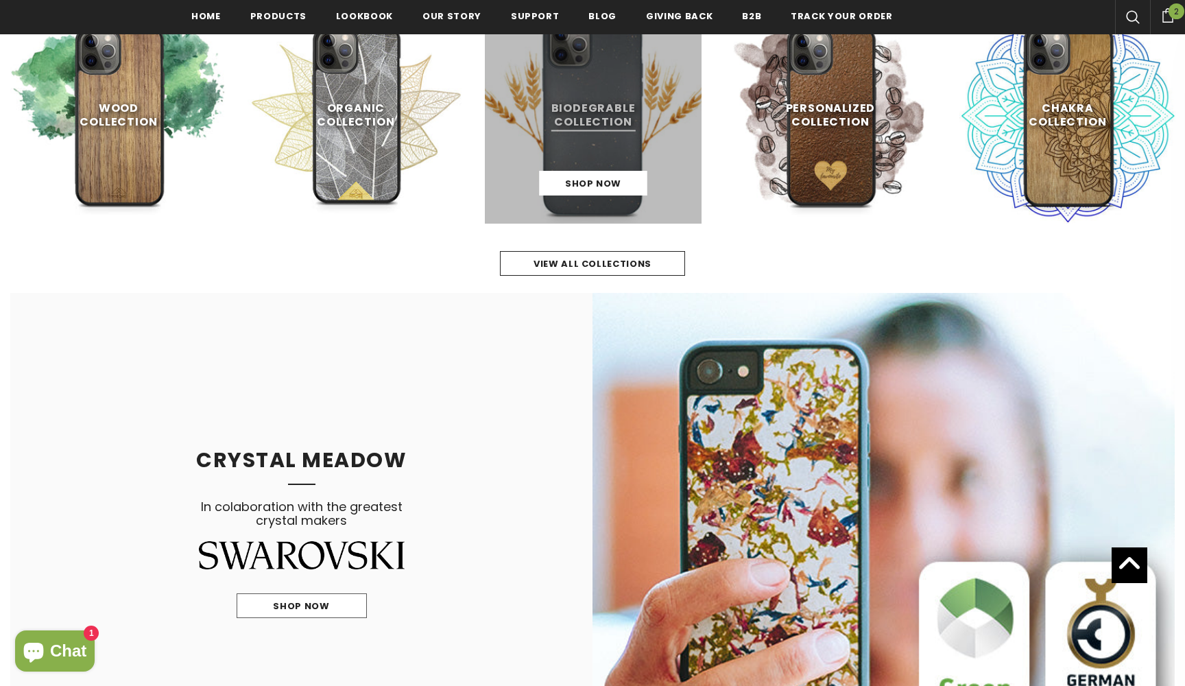
scroll to position [810, 0]
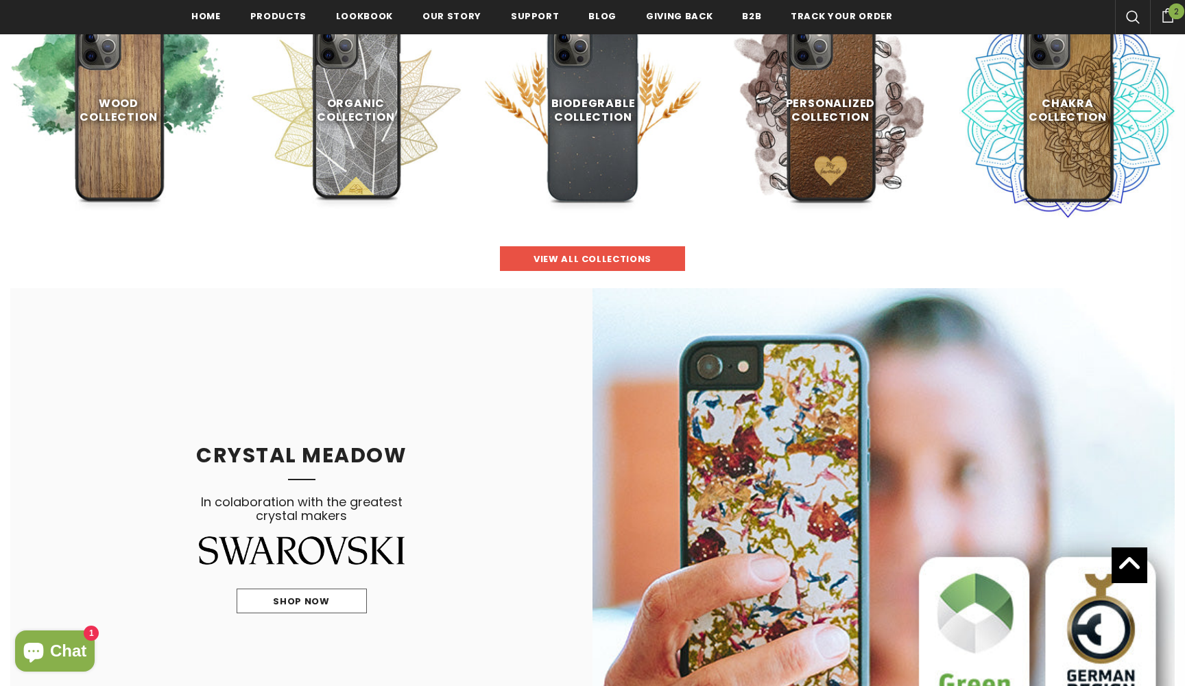
click at [554, 258] on span "view all collections" at bounding box center [592, 258] width 118 height 13
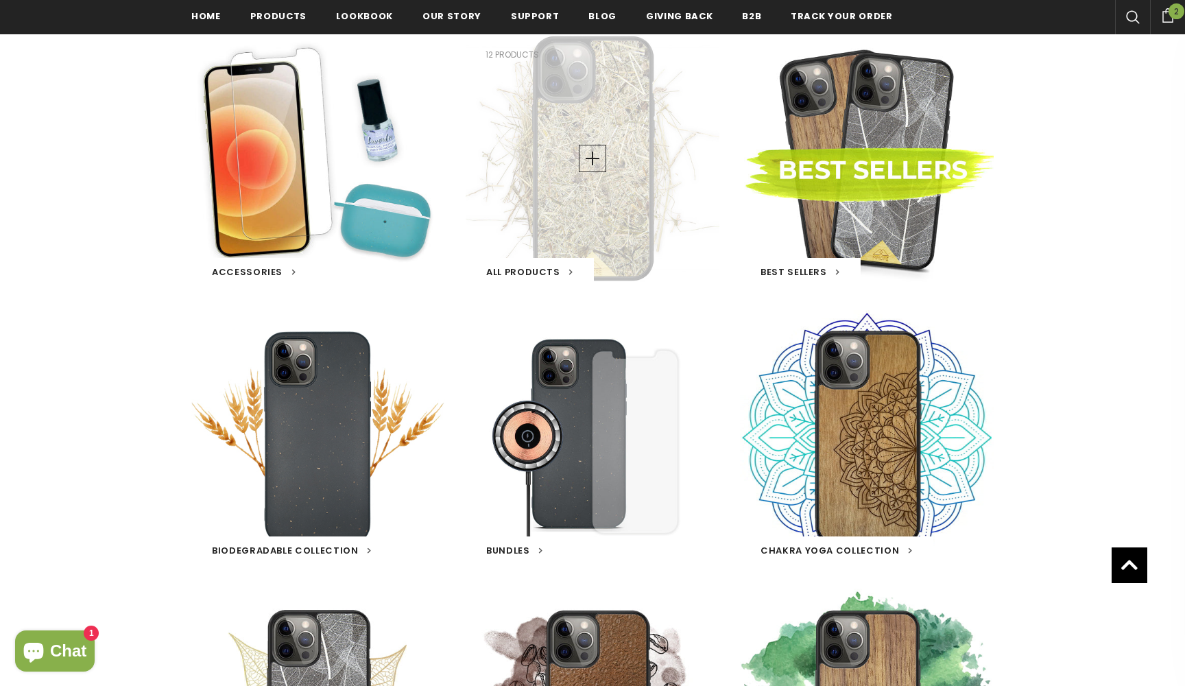
scroll to position [274, 0]
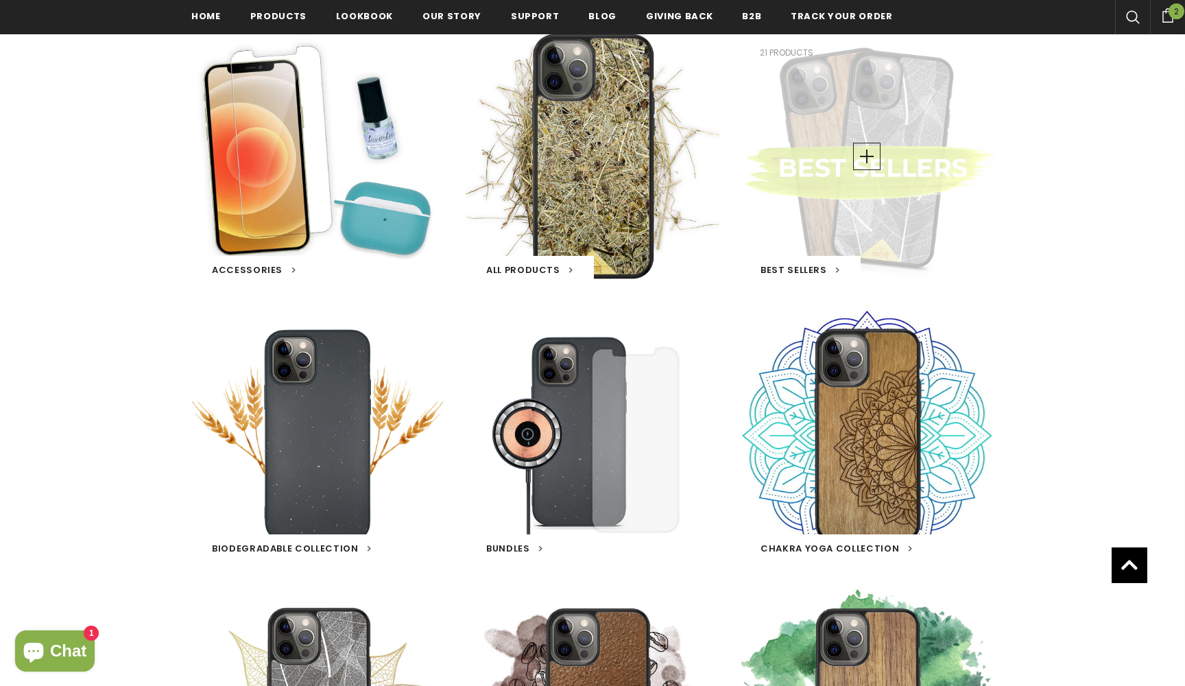
click at [880, 221] on div "Best Sellers 21 products" at bounding box center [867, 156] width 254 height 254
click at [867, 157] on link at bounding box center [866, 156] width 27 height 27
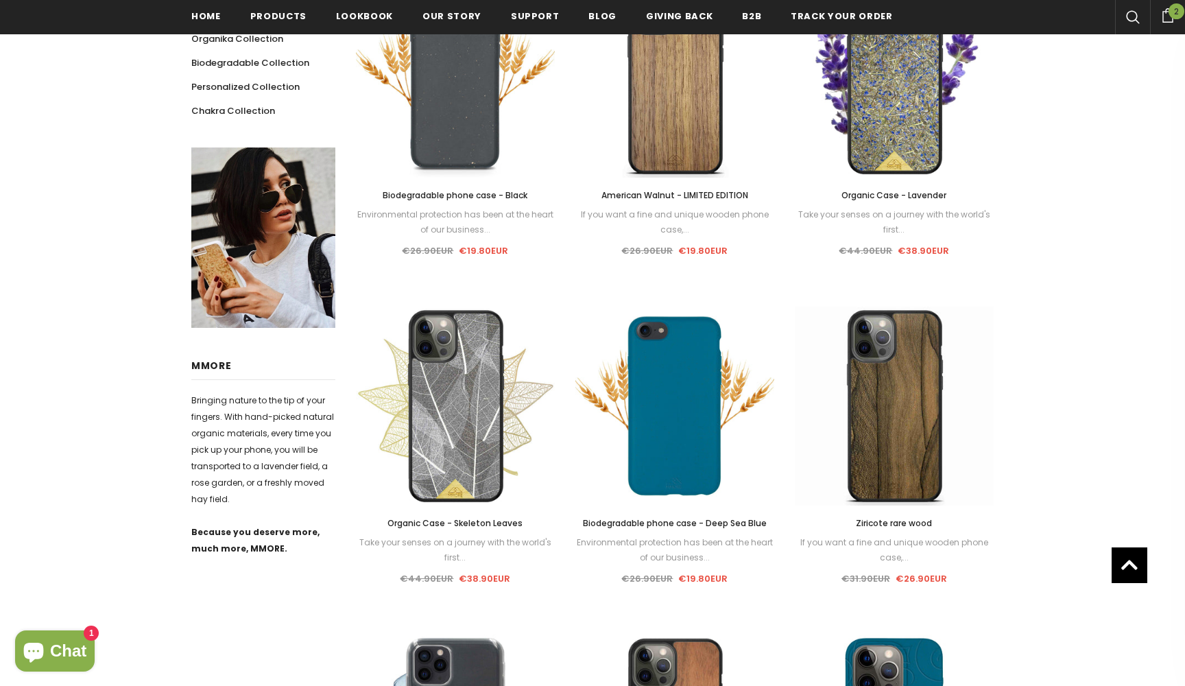
scroll to position [391, 0]
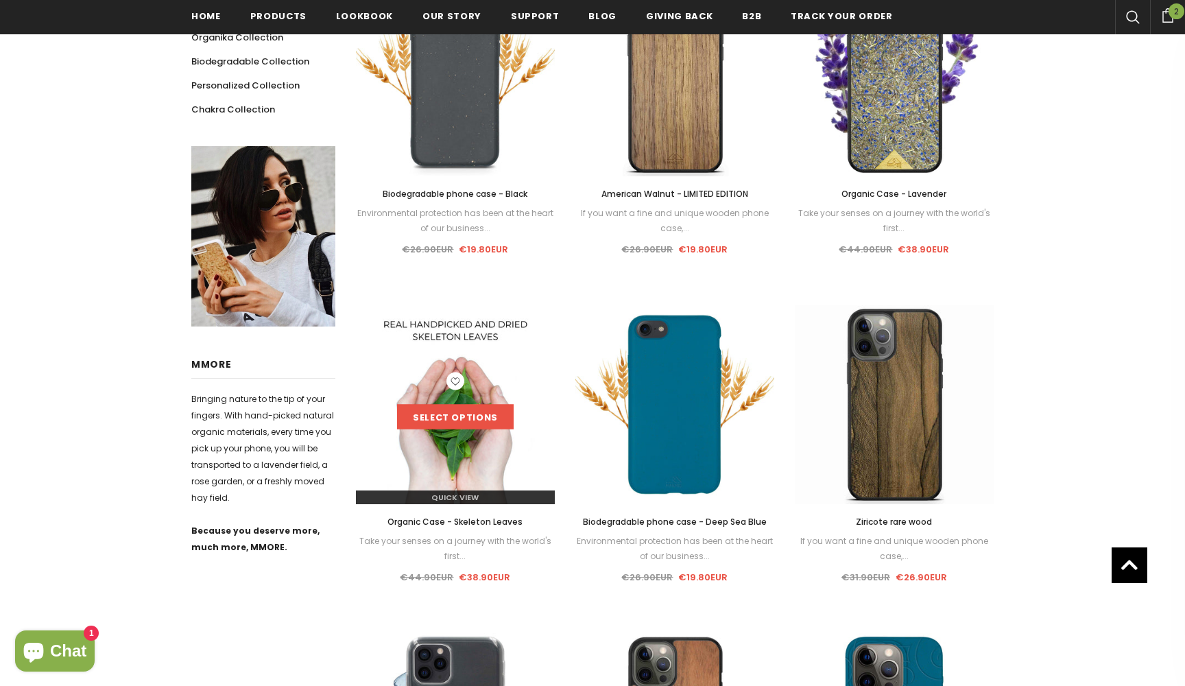
click at [441, 417] on link "Select options" at bounding box center [455, 417] width 117 height 25
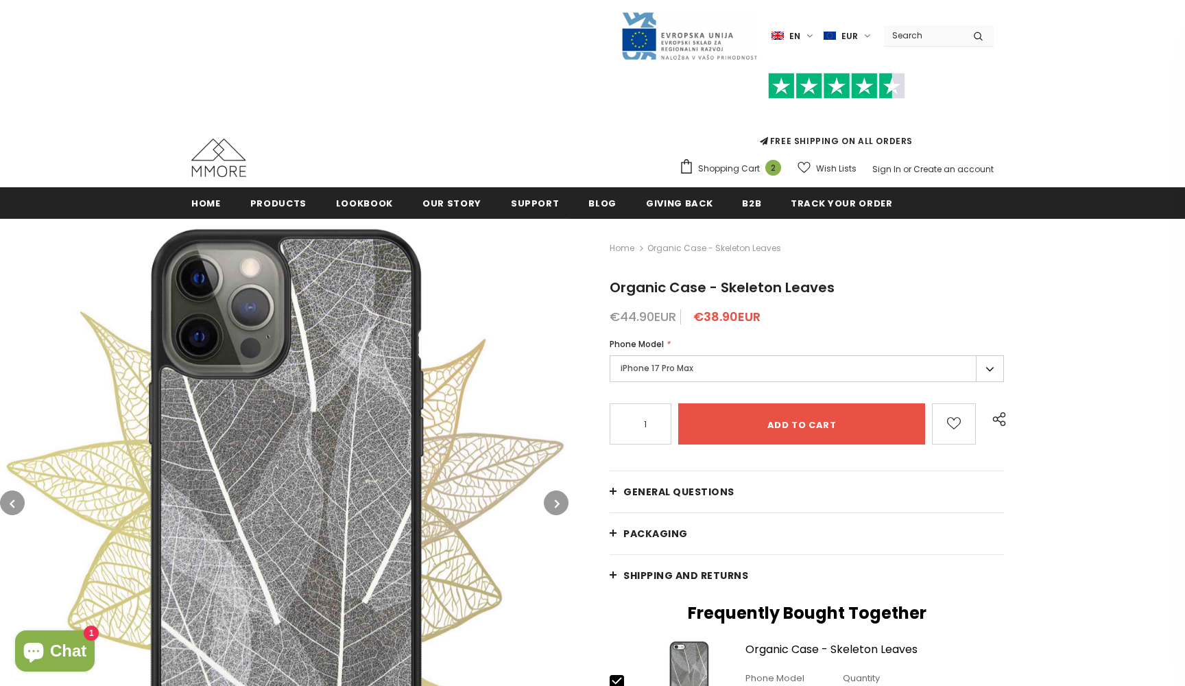
click at [994, 370] on label "iPhone 17 Pro Max" at bounding box center [807, 368] width 394 height 27
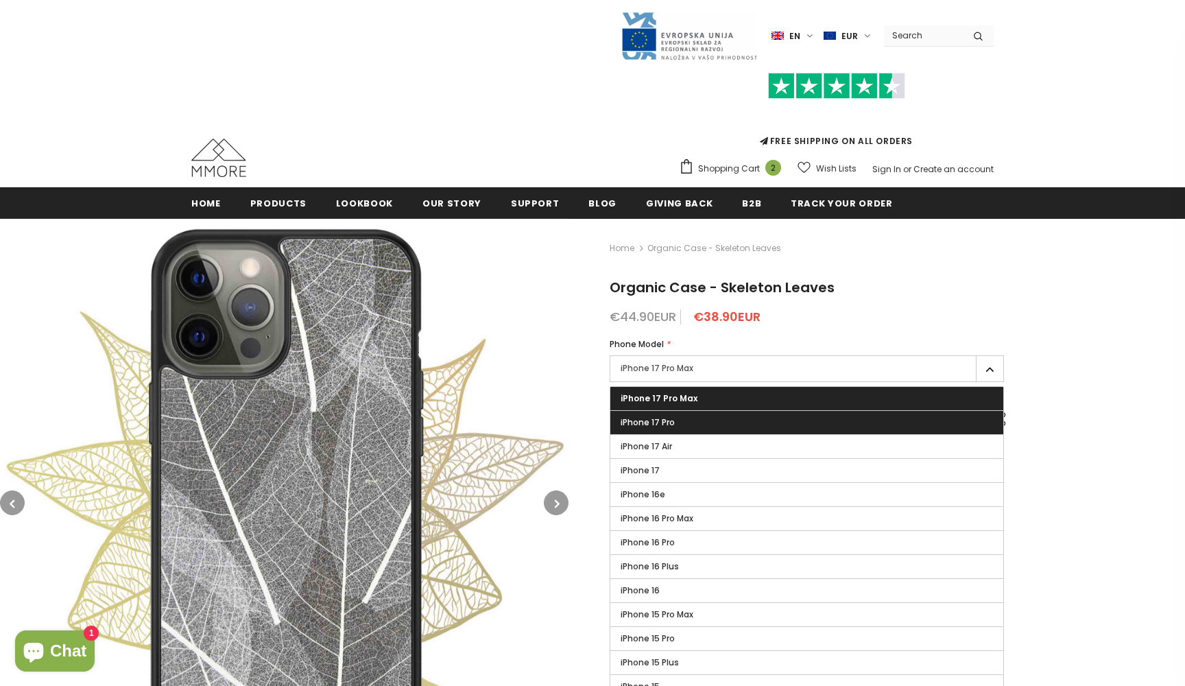
click at [861, 426] on label "iPhone 17 Pro" at bounding box center [806, 422] width 393 height 23
click at [0, 0] on input "iPhone 17 Pro" at bounding box center [0, 0] width 0 height 0
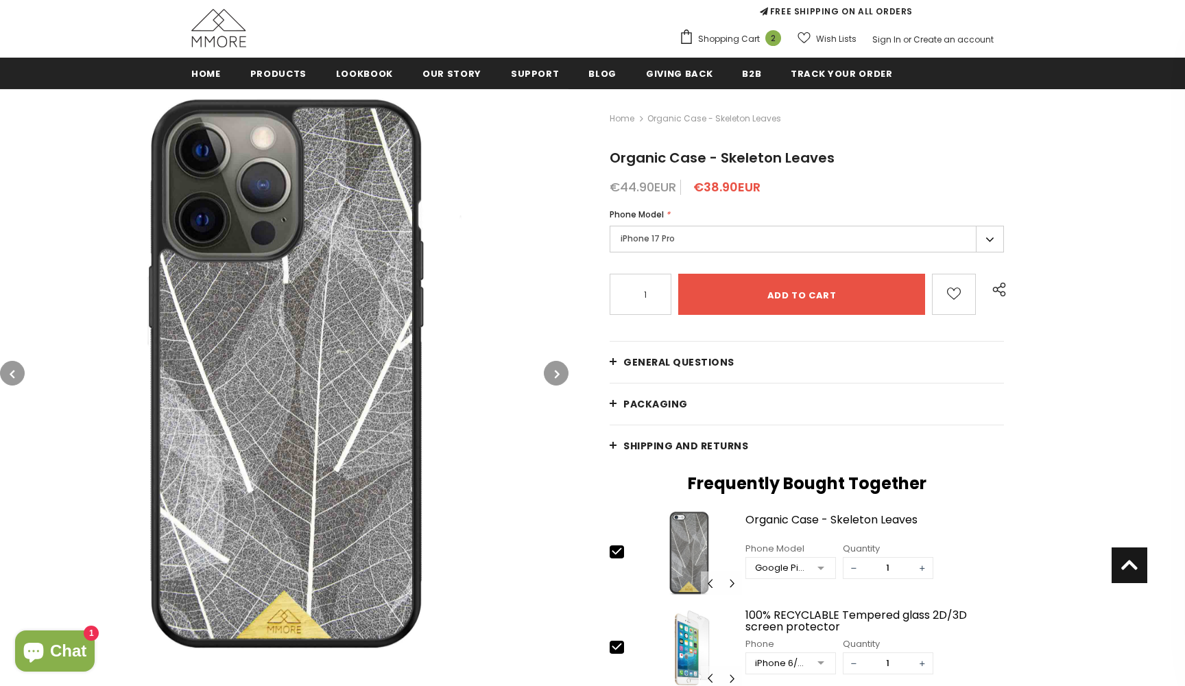
scroll to position [120, 0]
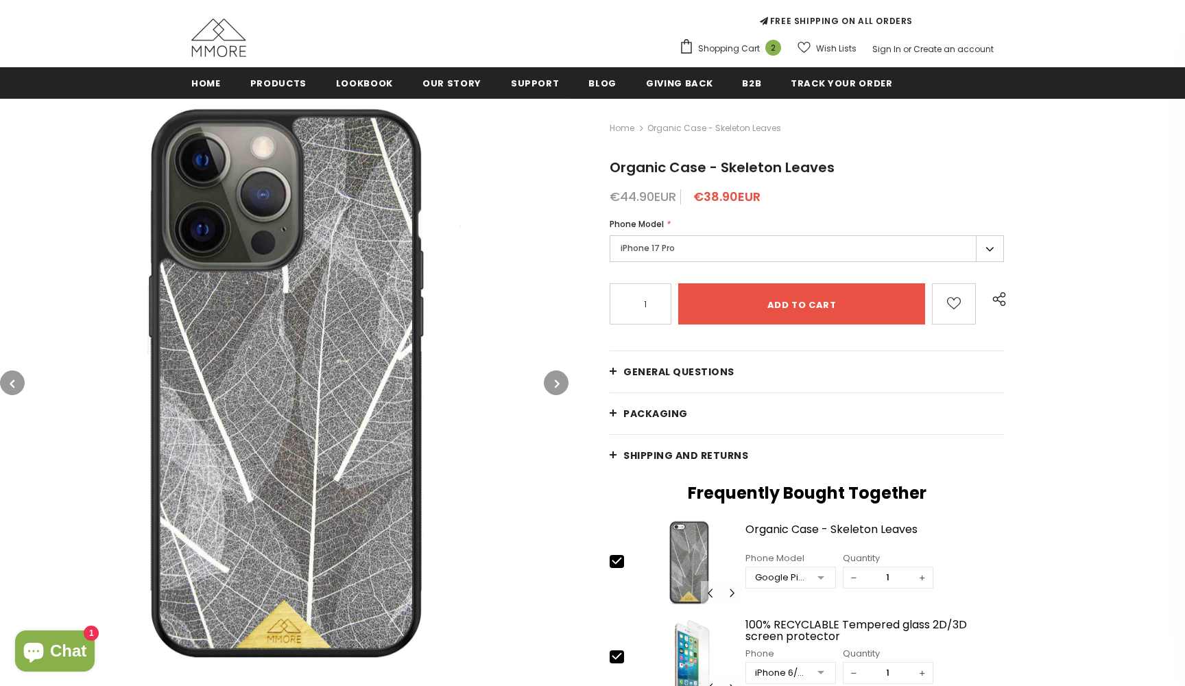
click at [560, 379] on button "button" at bounding box center [556, 382] width 25 height 25
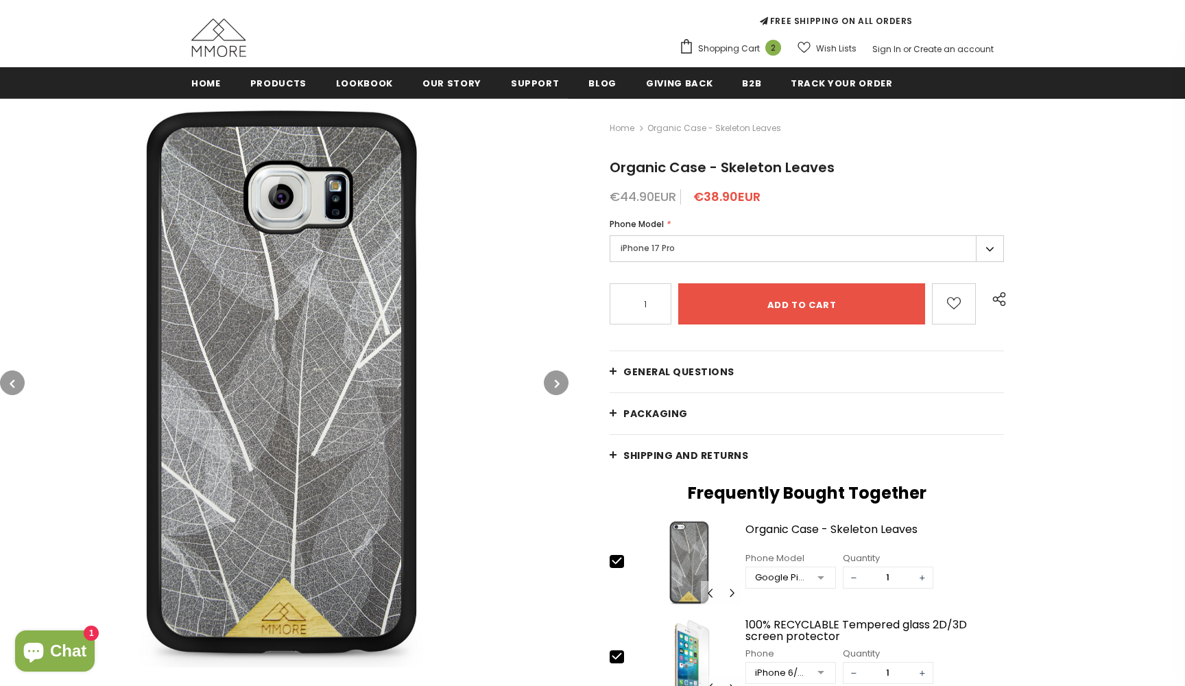
click at [560, 379] on button "button" at bounding box center [556, 382] width 25 height 25
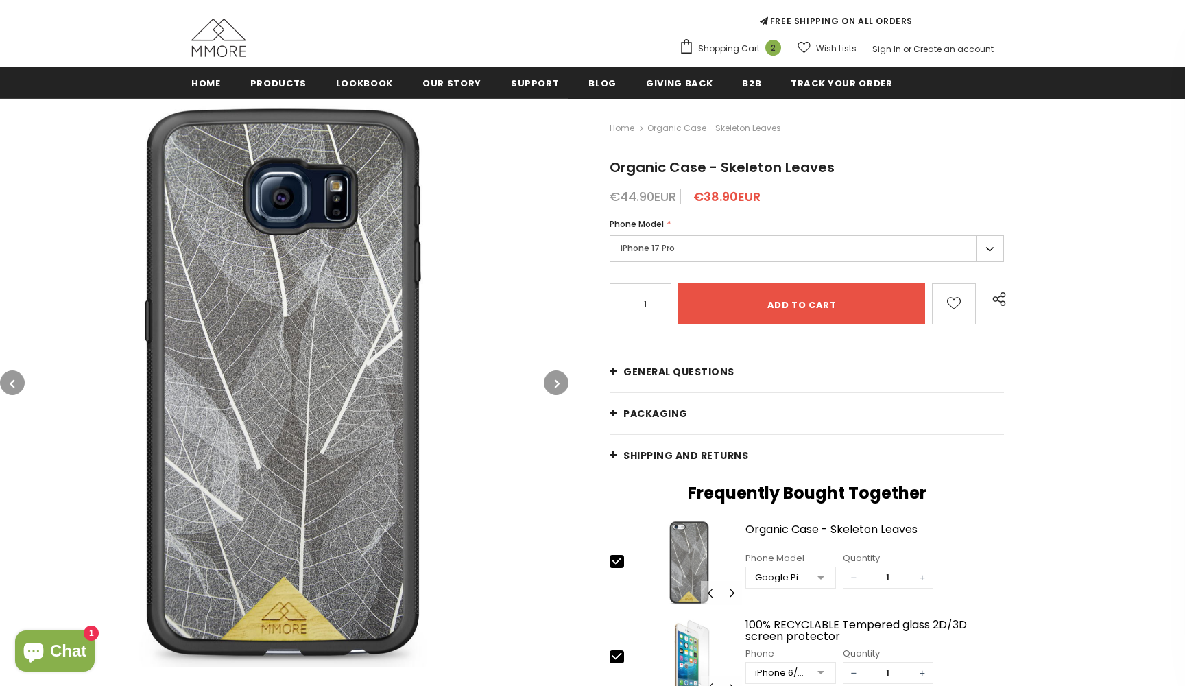
click at [14, 381] on icon "button" at bounding box center [12, 383] width 5 height 14
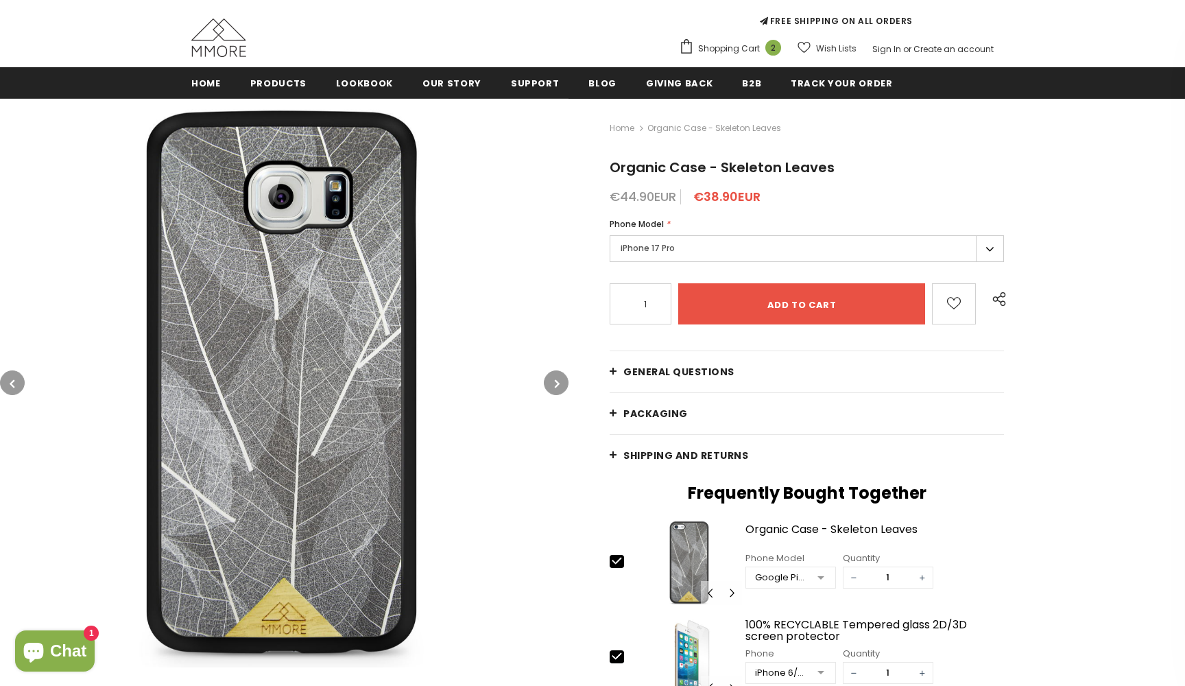
click at [14, 381] on icon "button" at bounding box center [12, 383] width 5 height 14
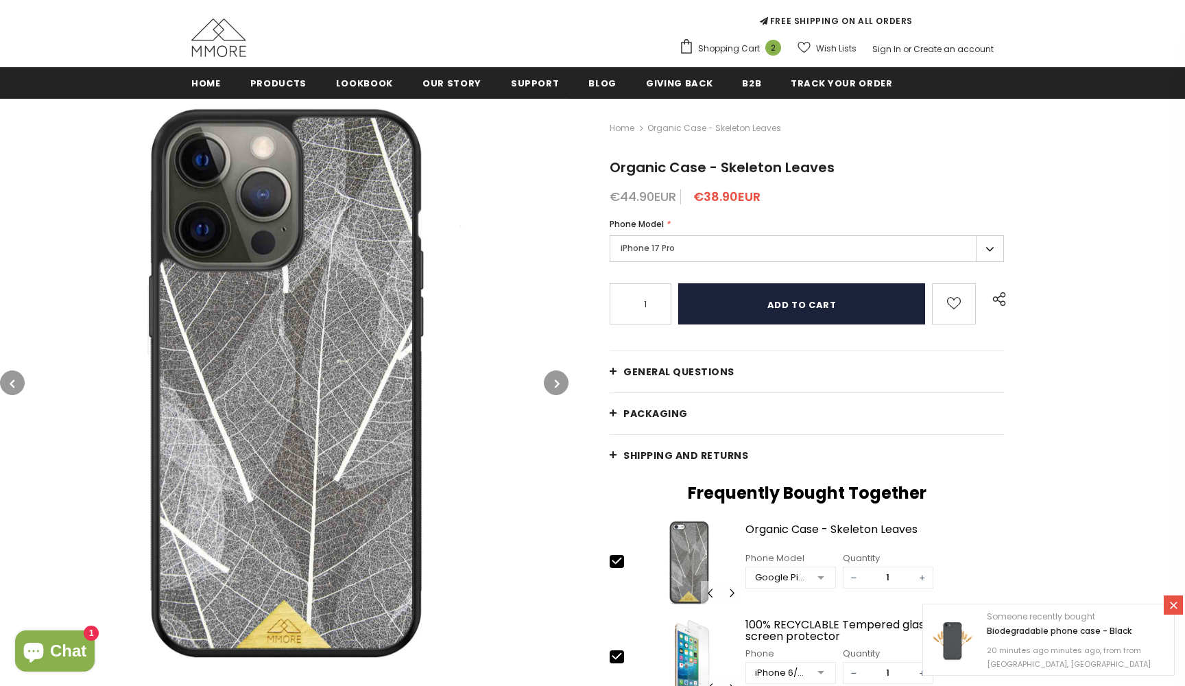
click at [834, 308] on input "Add to cart" at bounding box center [801, 303] width 247 height 41
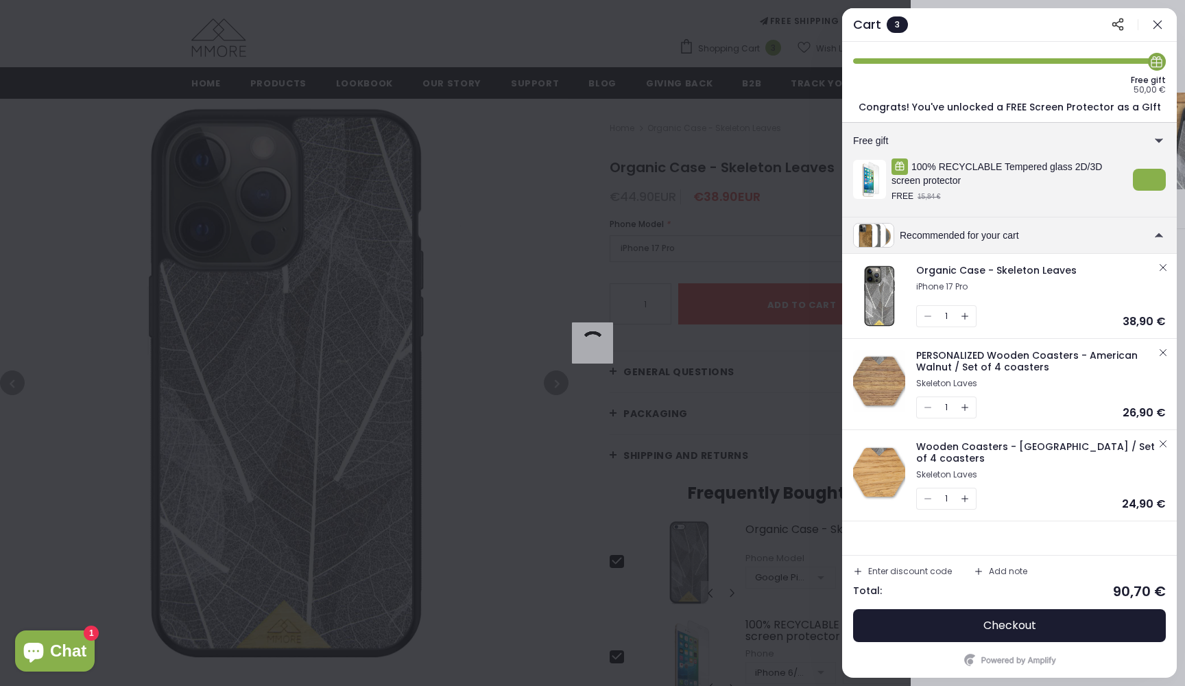
click at [686, 183] on div at bounding box center [592, 343] width 1185 height 686
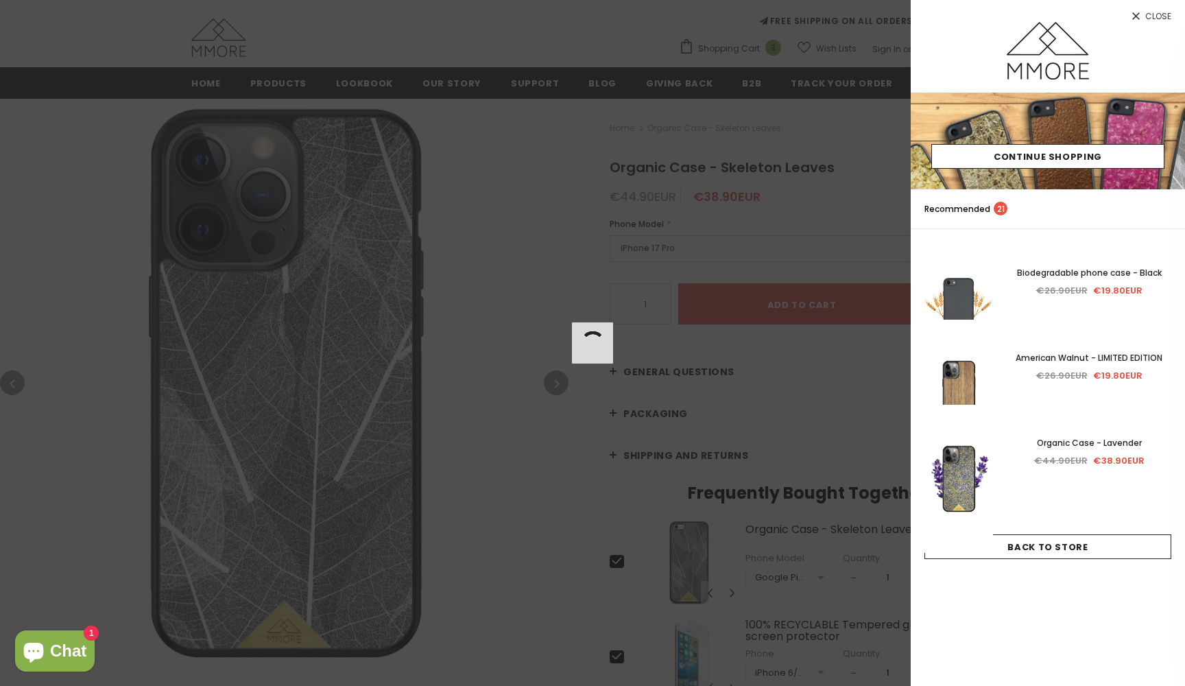
click at [1149, 16] on span "Close" at bounding box center [1158, 16] width 26 height 8
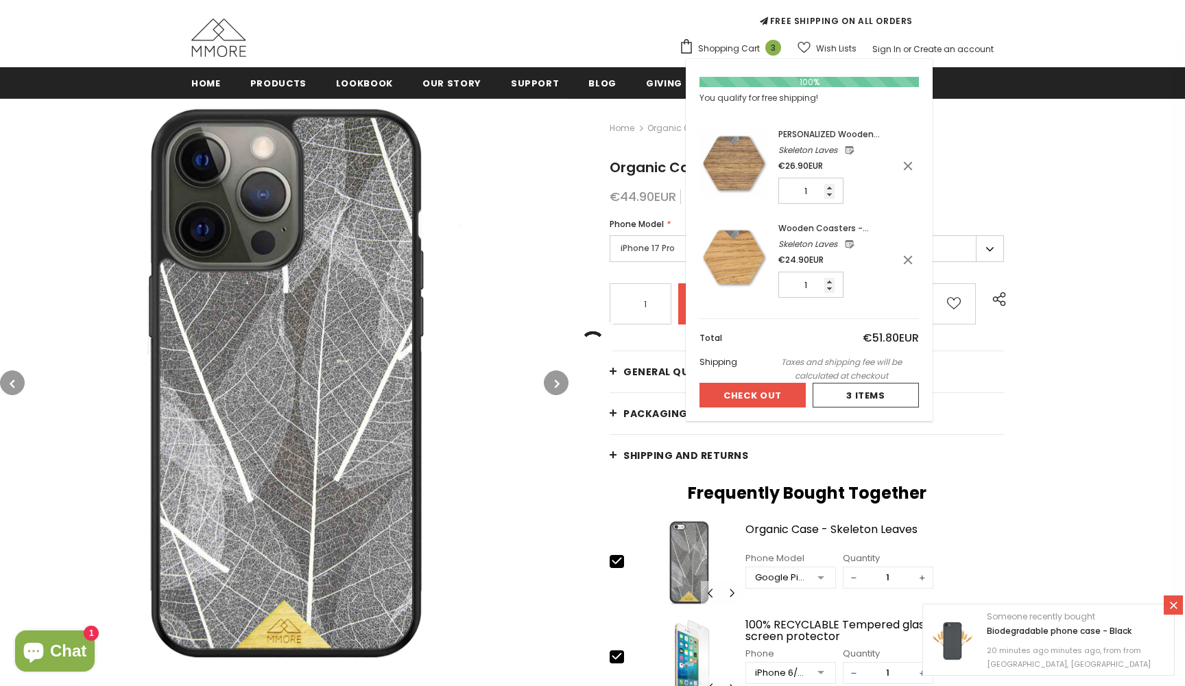
click at [720, 50] on span "Shopping Cart" at bounding box center [729, 49] width 62 height 14
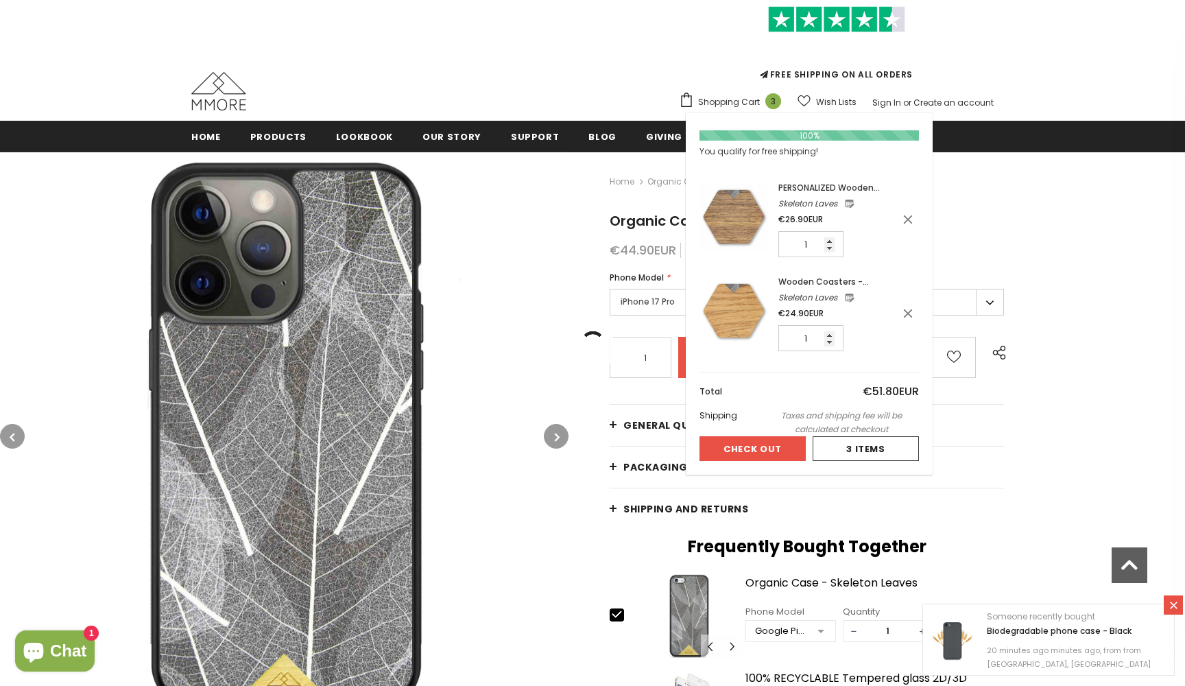
scroll to position [64, 0]
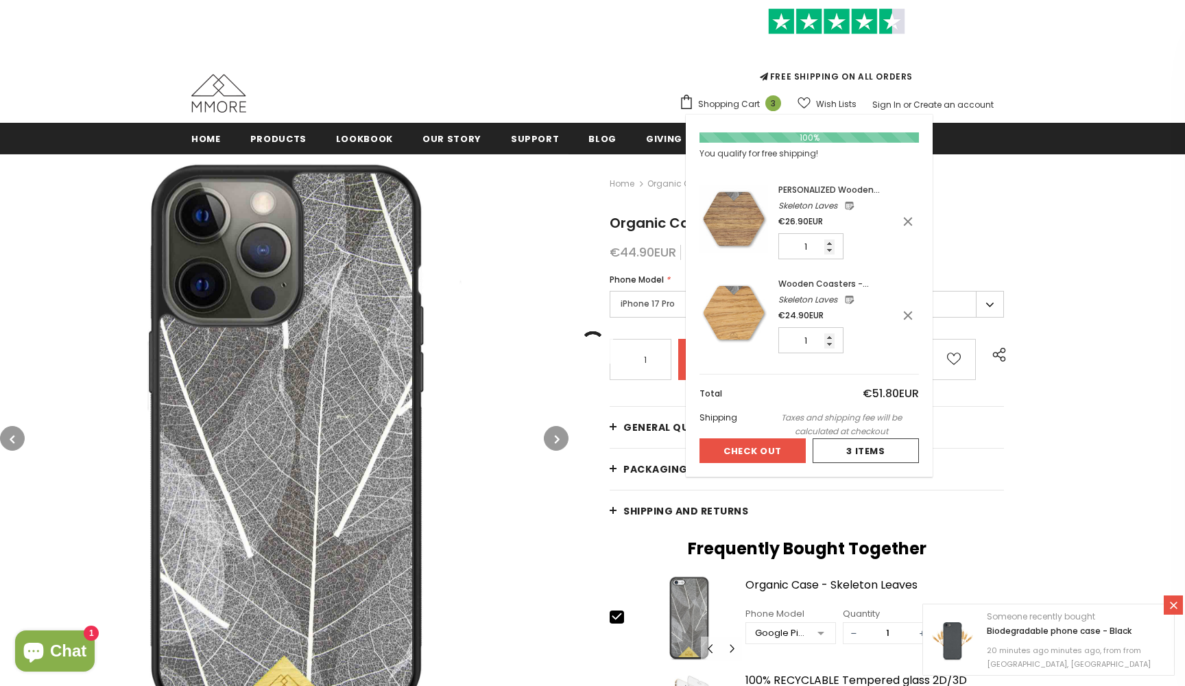
click at [781, 99] on span "3" at bounding box center [773, 103] width 16 height 16
click at [841, 450] on div at bounding box center [865, 450] width 105 height 23
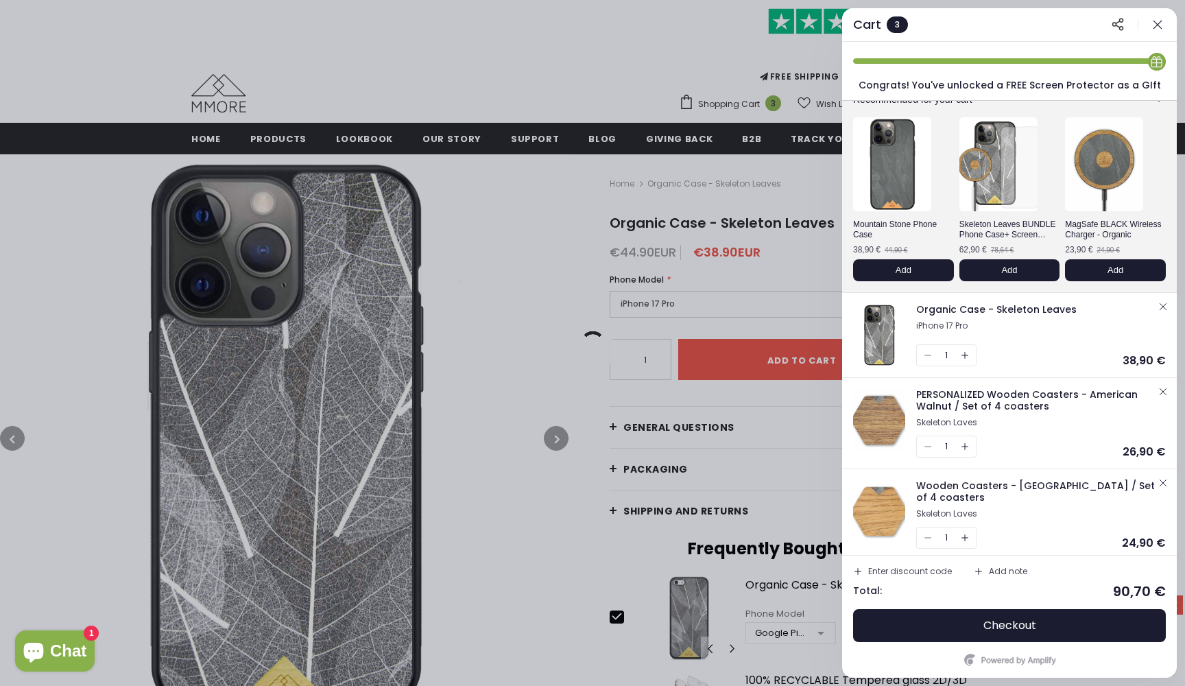
scroll to position [135, 0]
click at [1160, 483] on icon "button" at bounding box center [1163, 483] width 6 height 6
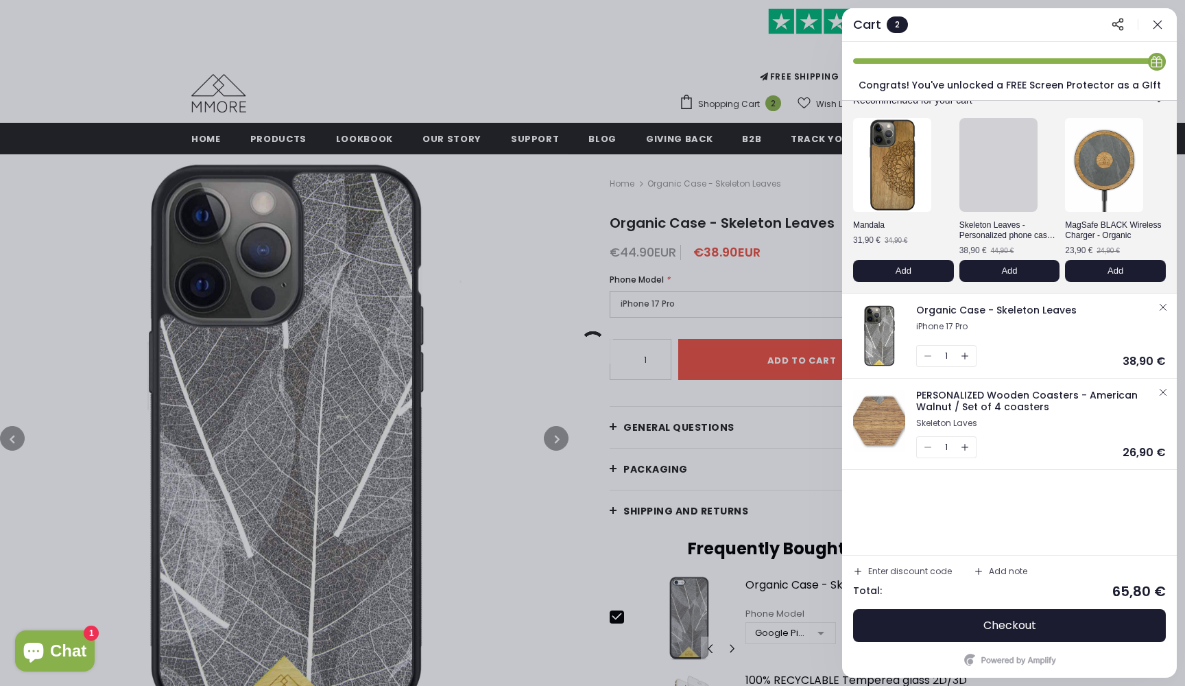
scroll to position [50, 0]
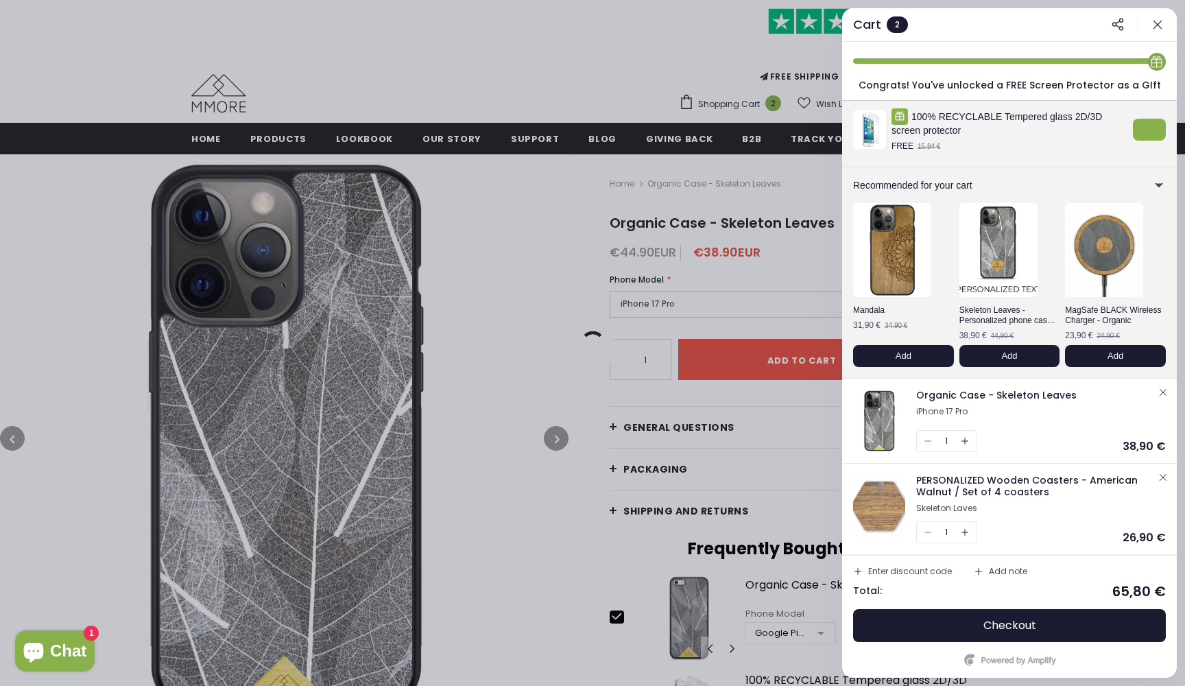
click at [575, 524] on div at bounding box center [592, 343] width 1185 height 686
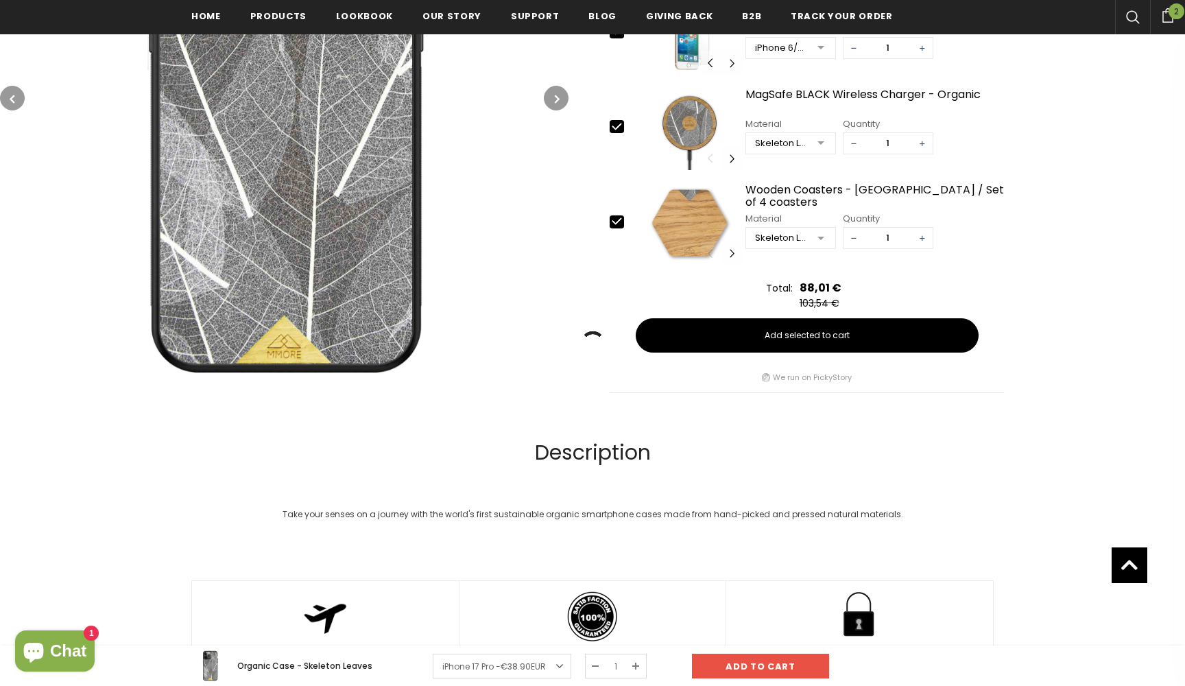
scroll to position [725, 0]
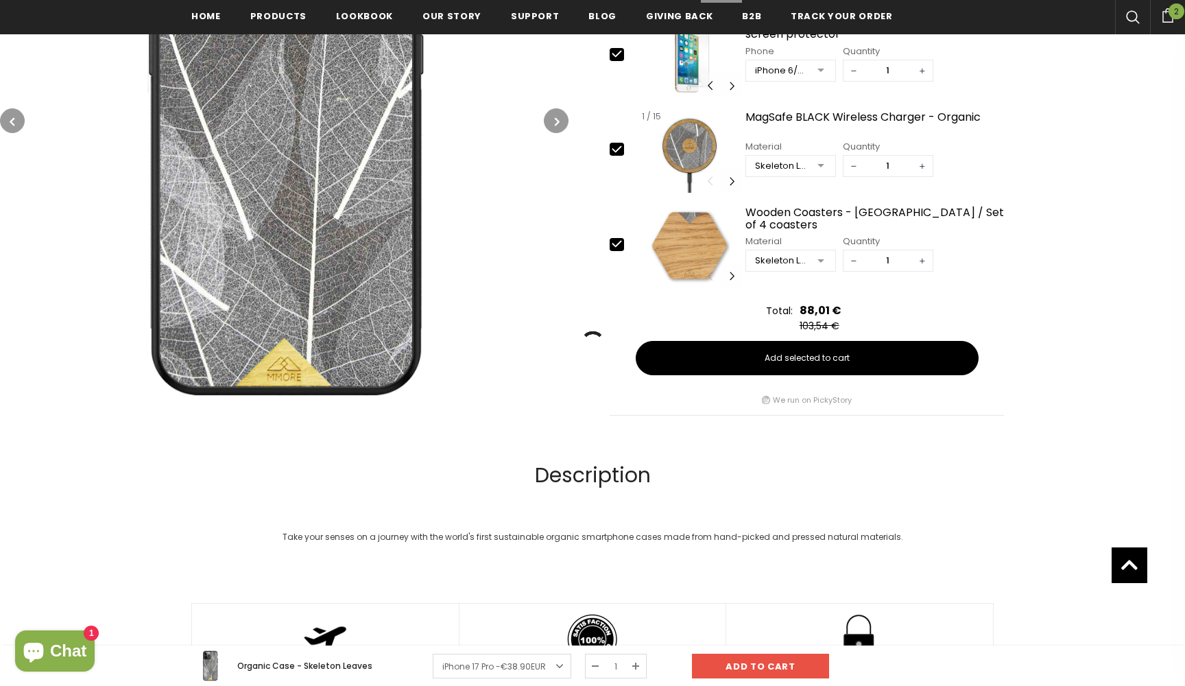
click at [695, 146] on img at bounding box center [689, 150] width 104 height 85
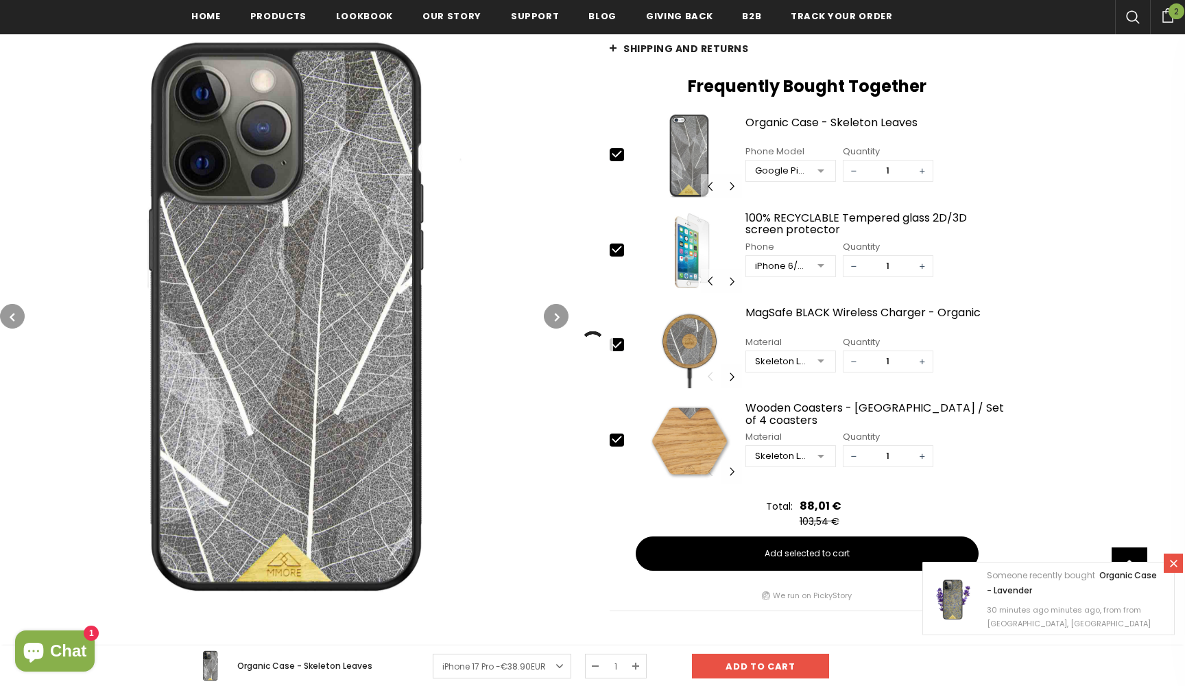
scroll to position [535, 0]
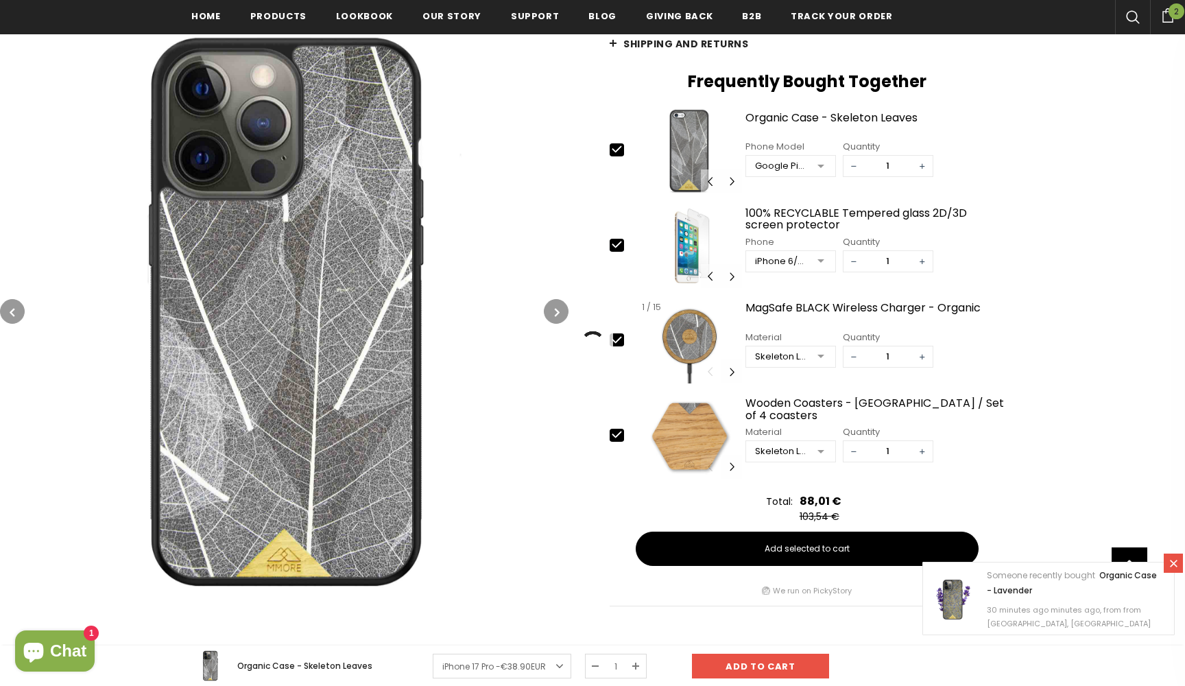
click at [676, 350] on img at bounding box center [689, 340] width 104 height 85
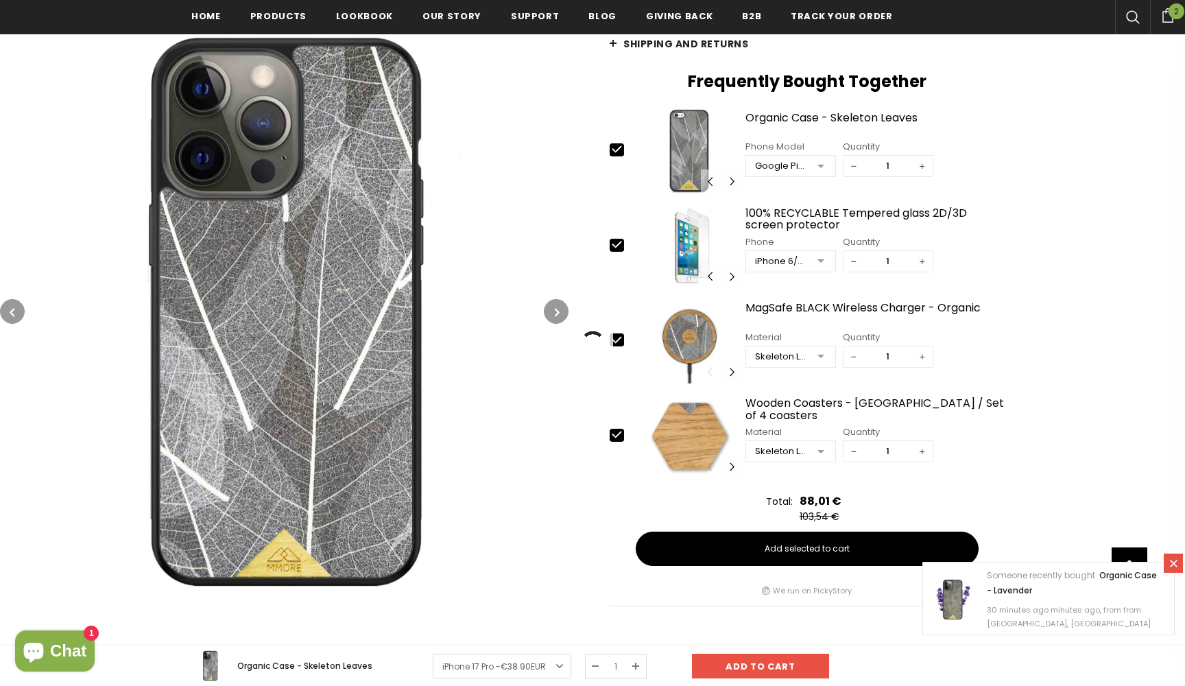
click at [557, 309] on icon "button" at bounding box center [557, 312] width 5 height 14
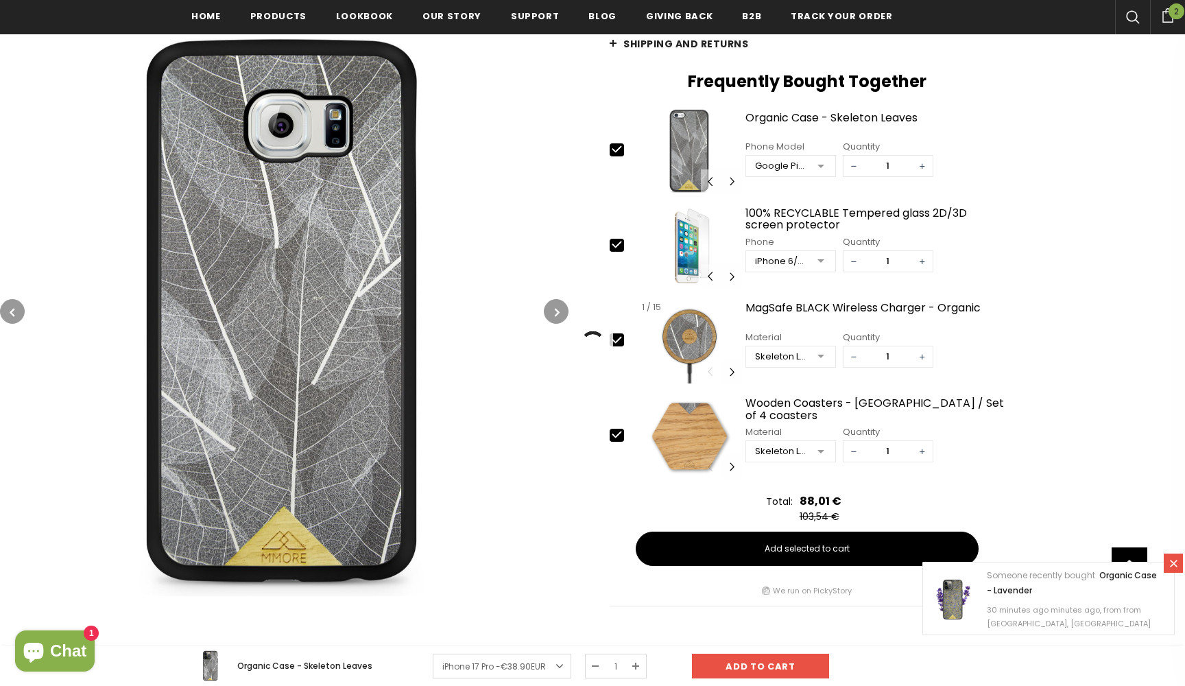
click at [695, 334] on img at bounding box center [689, 340] width 104 height 85
click at [207, 14] on span "Home" at bounding box center [205, 16] width 29 height 13
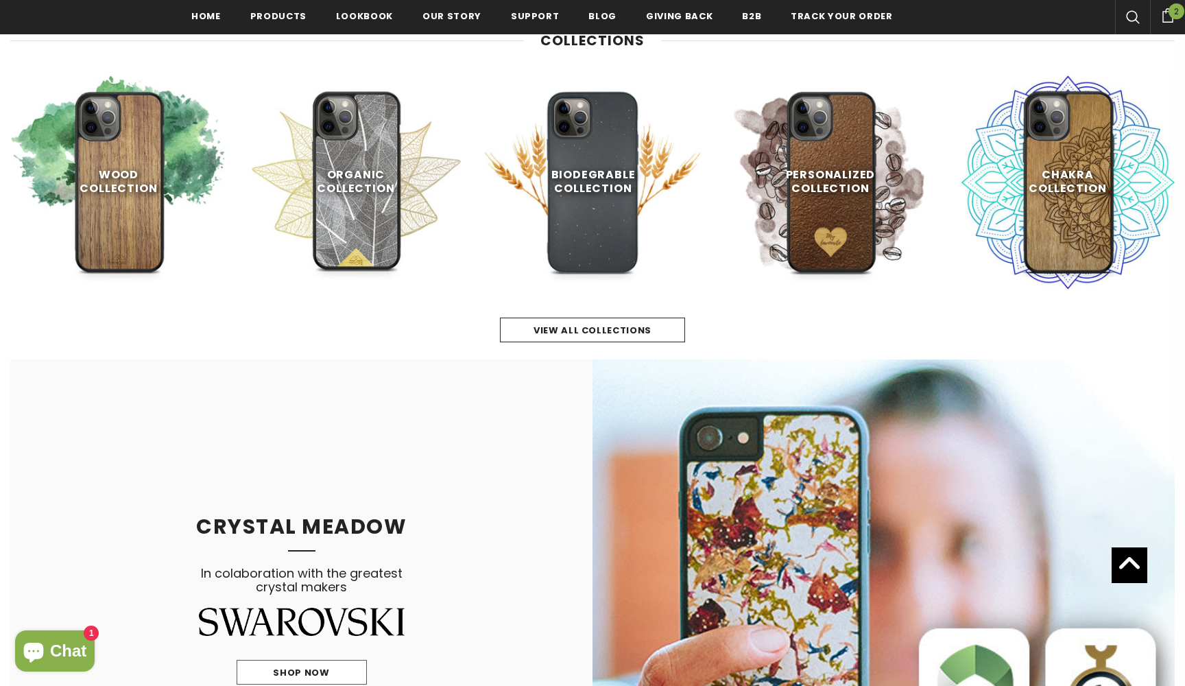
scroll to position [743, 0]
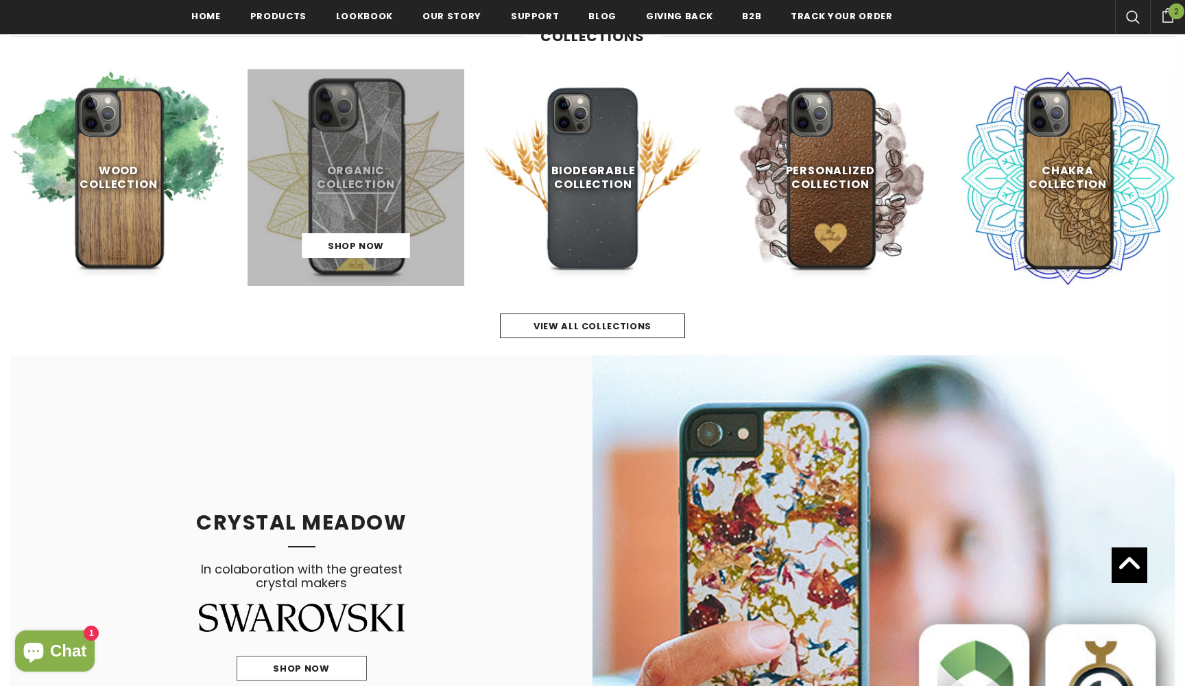
click at [357, 180] on link at bounding box center [356, 177] width 217 height 217
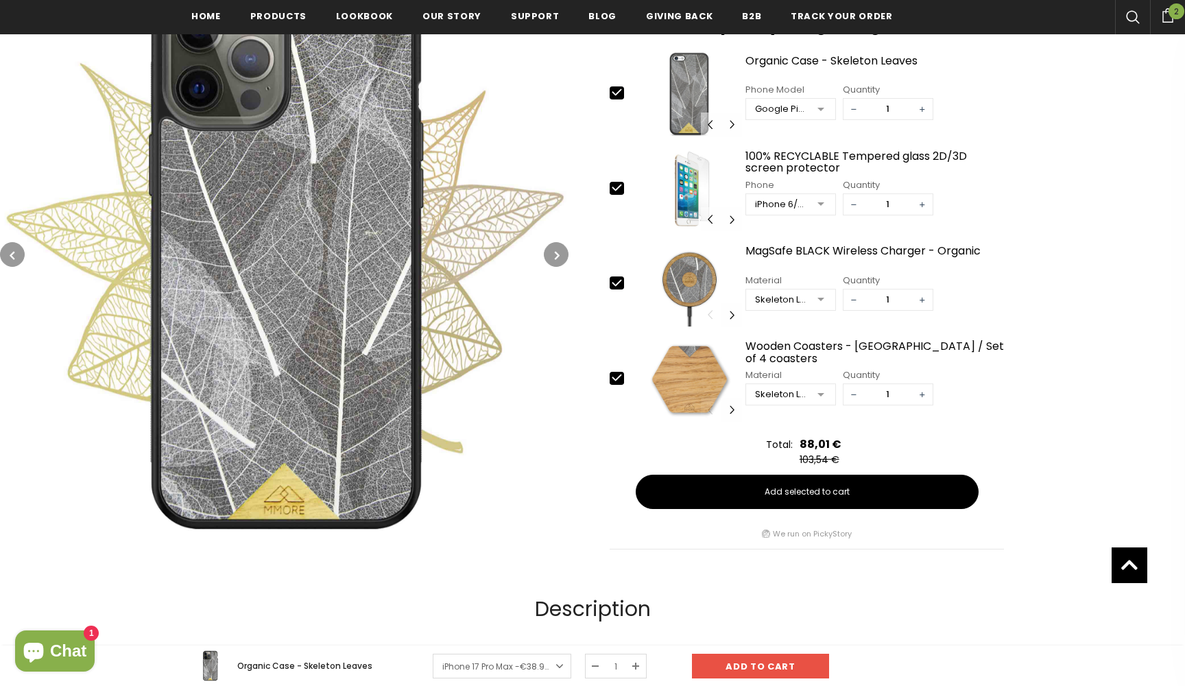
scroll to position [551, 0]
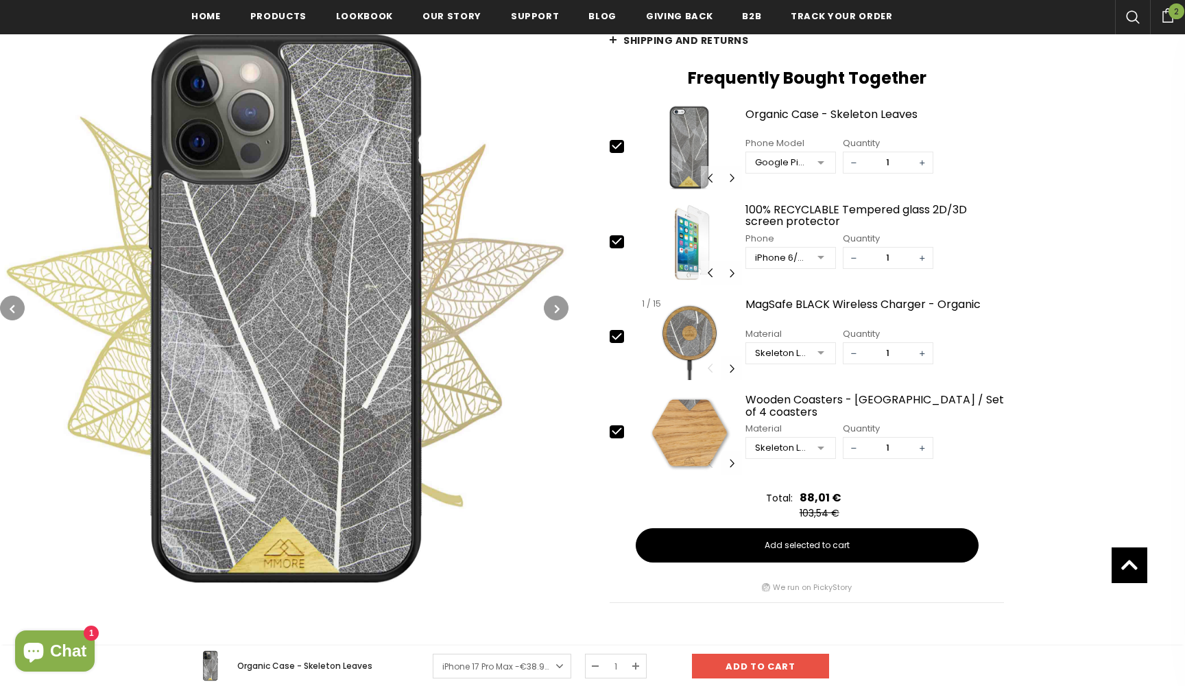
click at [697, 338] on img at bounding box center [689, 337] width 104 height 85
click at [688, 339] on img at bounding box center [689, 337] width 104 height 85
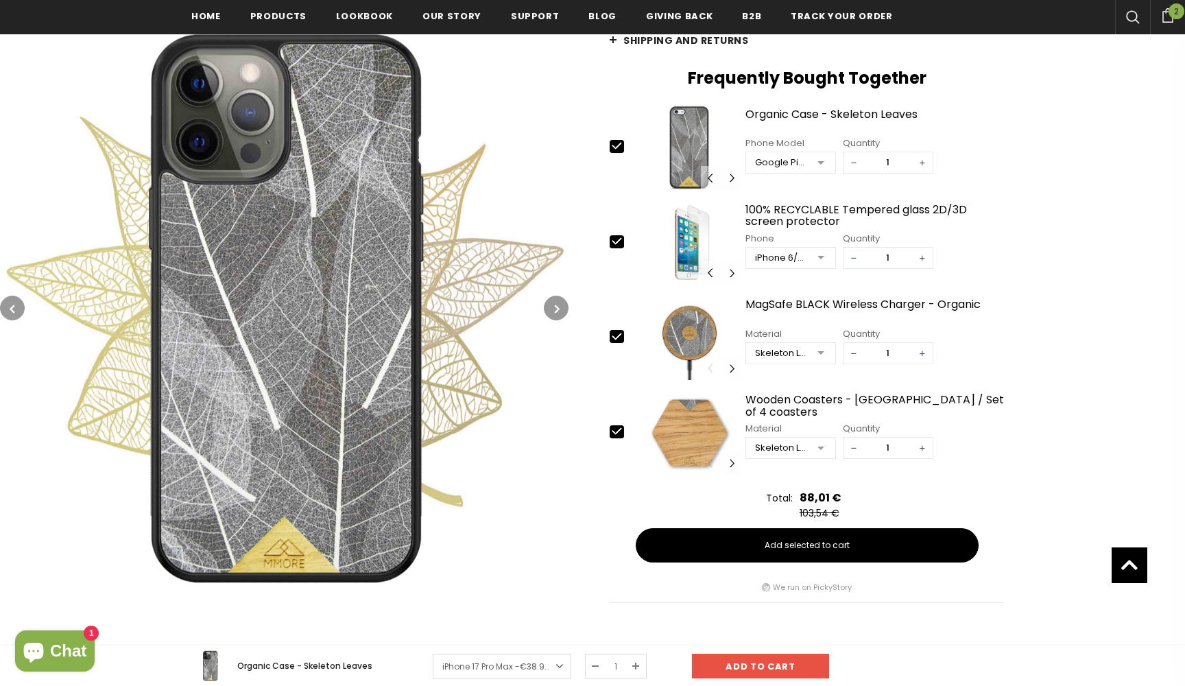
click at [613, 434] on icon at bounding box center [617, 431] width 14 height 14
type input "0"
click at [617, 241] on icon at bounding box center [616, 241] width 9 height 6
type input "0"
click at [618, 135] on div "slide 2 of 69 1 / 69 2 / 69 3 / 69 4 / 69 5 / 69 6 / 69 7 / 69 8 / 69 9 / 69 10…" at bounding box center [807, 147] width 394 height 85
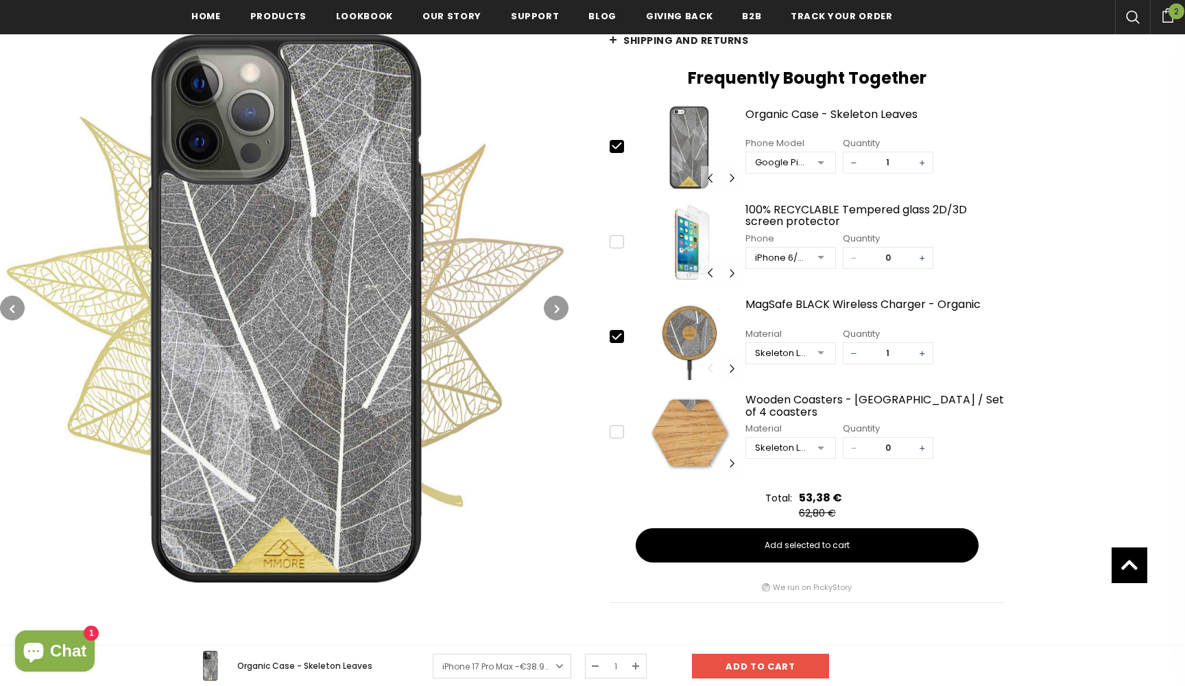
click at [619, 145] on icon at bounding box center [616, 146] width 9 height 6
type input "0"
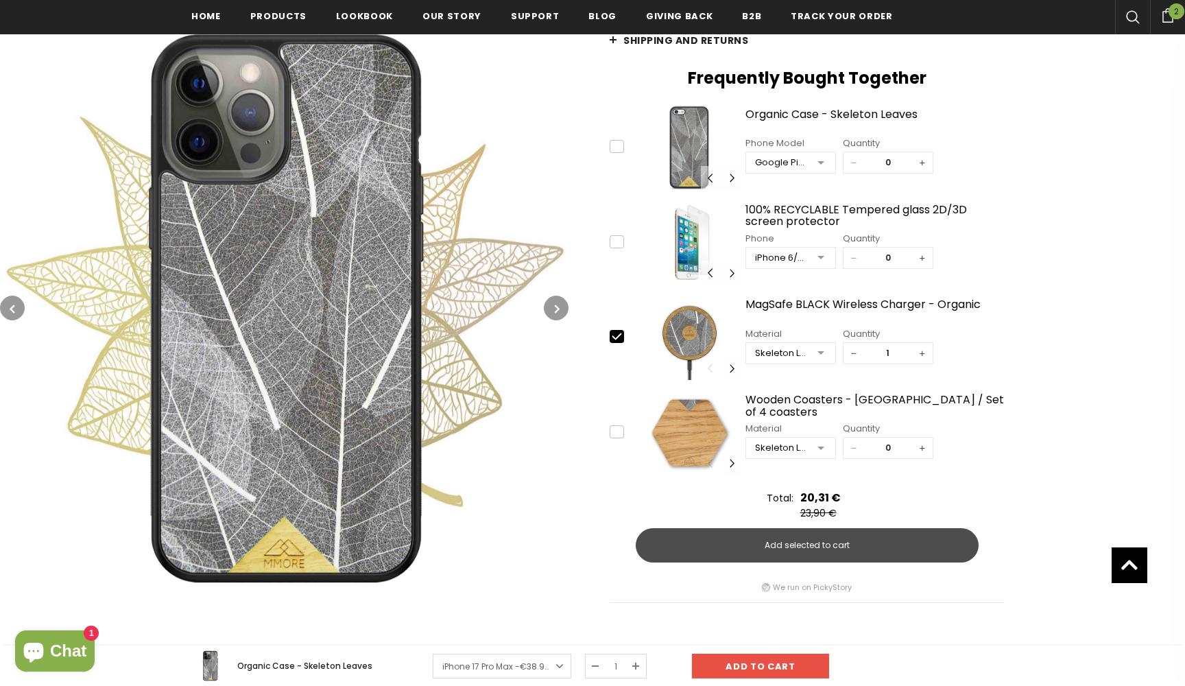
click at [815, 546] on span "Add selected to cart" at bounding box center [806, 545] width 85 height 12
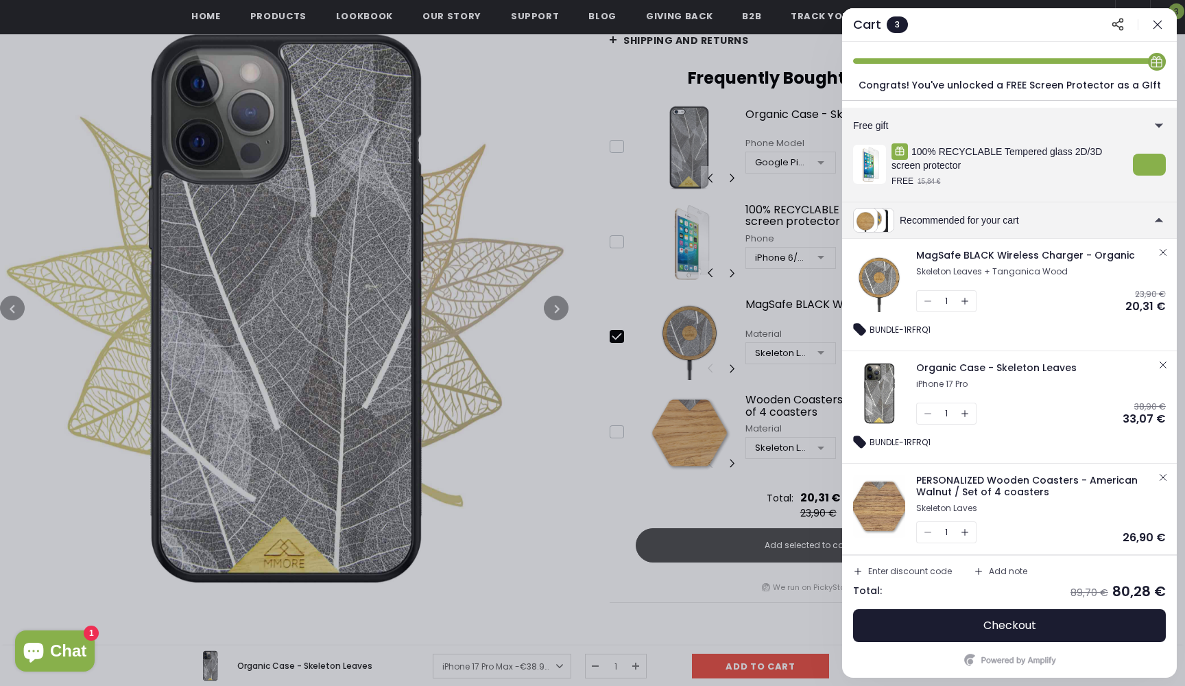
scroll to position [15, 0]
click at [972, 620] on button "Checkout" at bounding box center [1009, 625] width 313 height 33
